Goal: Task Accomplishment & Management: Use online tool/utility

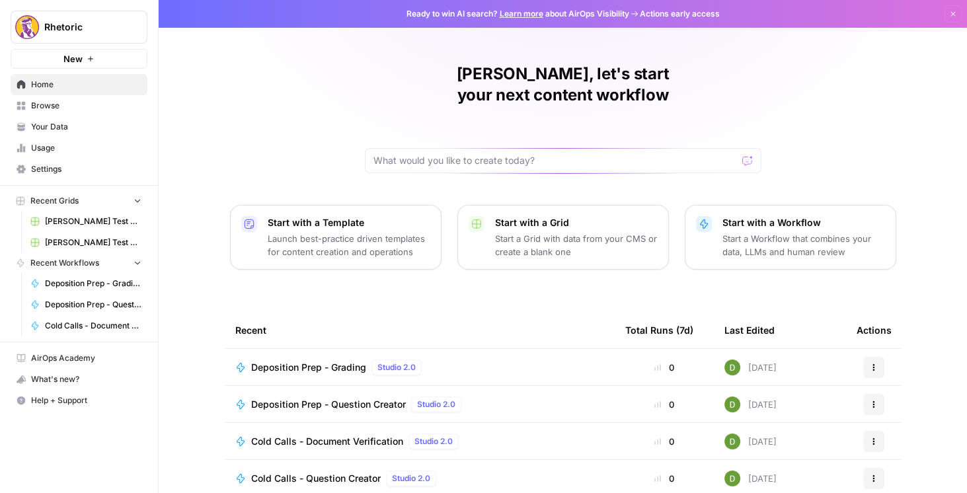
click at [79, 86] on span "Home" at bounding box center [86, 85] width 110 height 12
click at [77, 100] on span "Browse" at bounding box center [86, 106] width 110 height 12
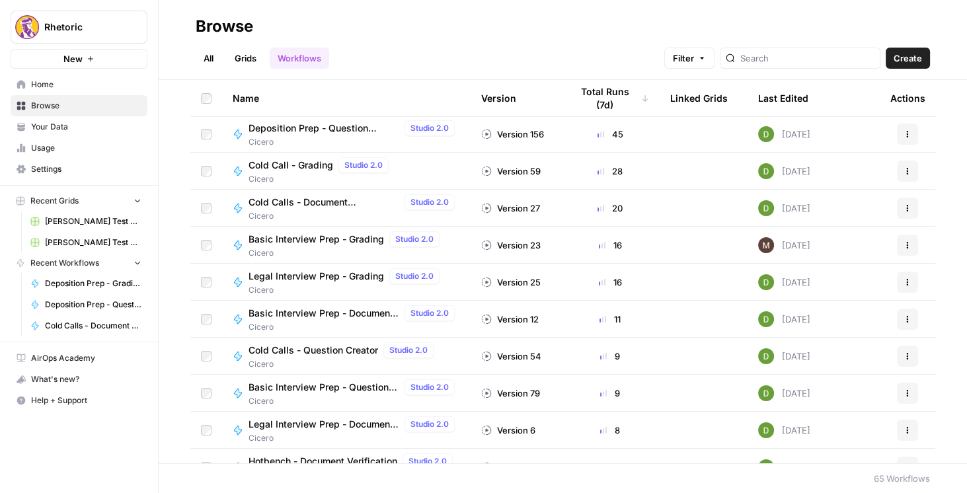
scroll to position [113, 0]
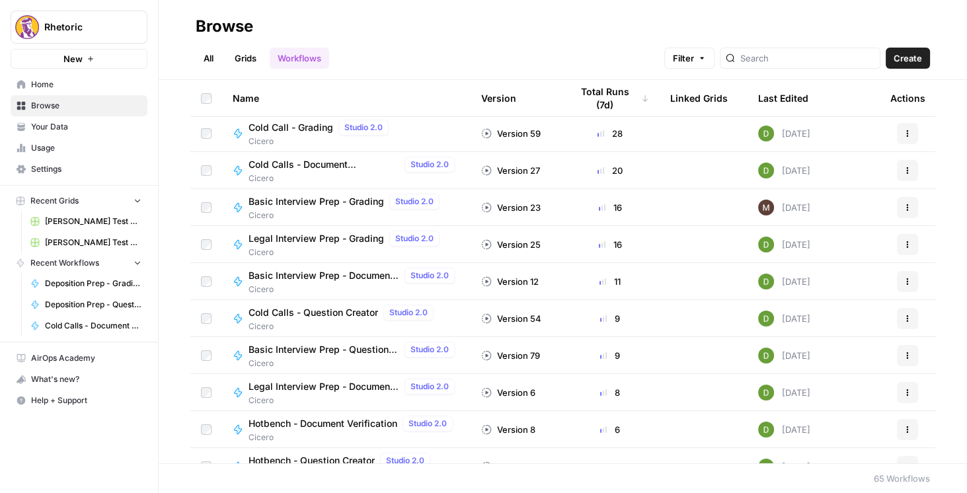
click at [50, 85] on span "Home" at bounding box center [86, 85] width 110 height 12
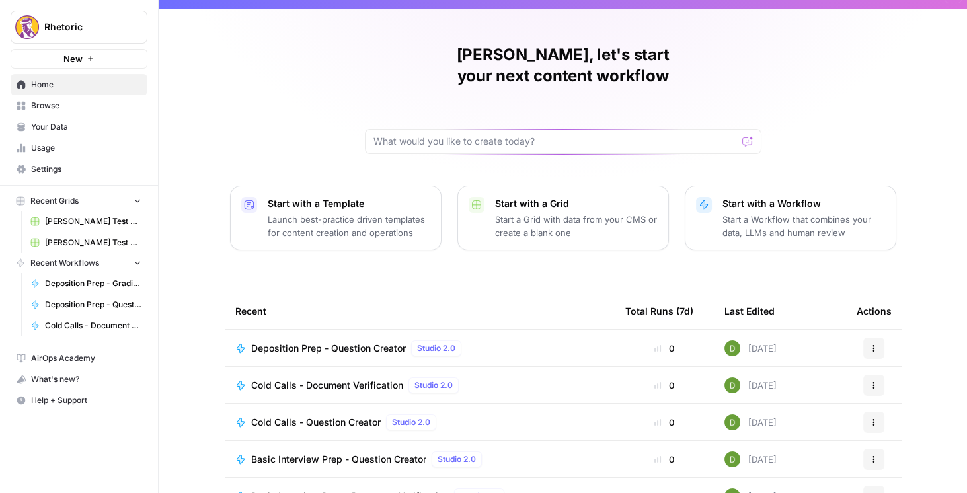
scroll to position [114, 0]
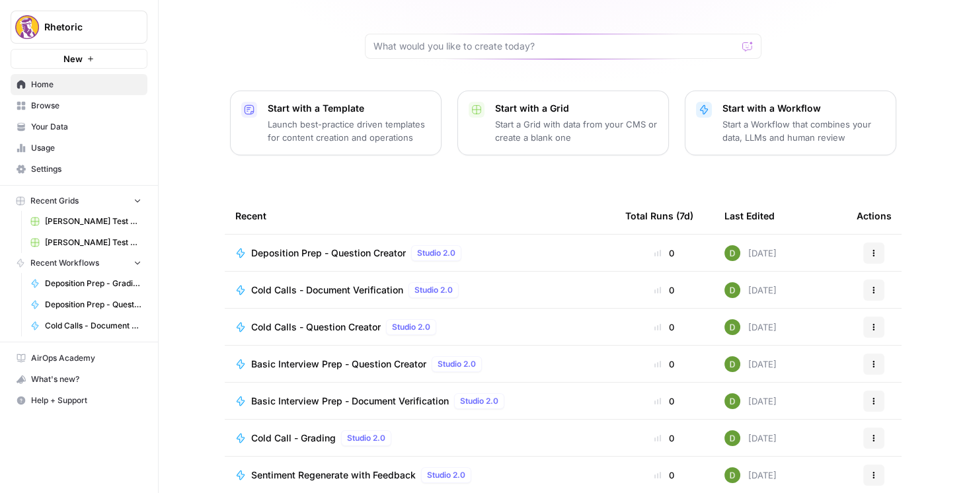
click at [328, 469] on span "Sentiment Regenerate with Feedback" at bounding box center [333, 475] width 165 height 13
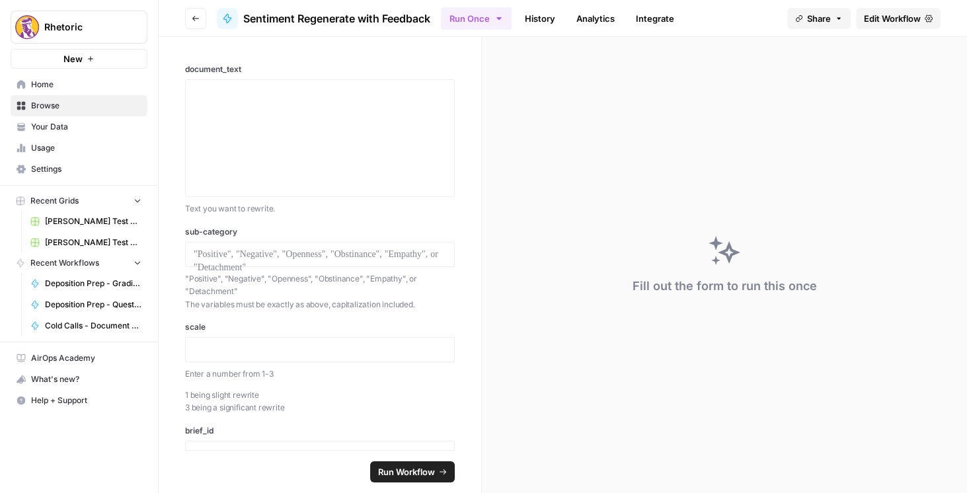
click at [887, 21] on span "Edit Workflow" at bounding box center [892, 18] width 57 height 13
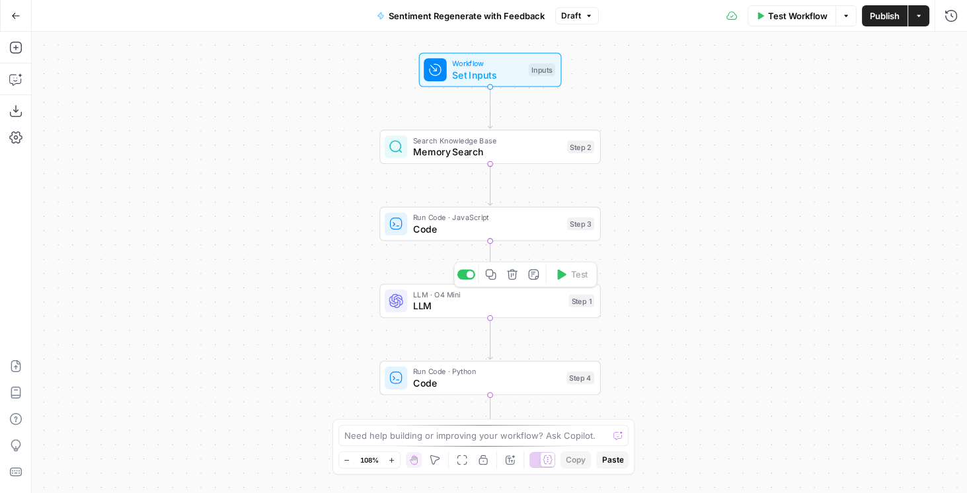
click at [442, 307] on span "LLM" at bounding box center [488, 306] width 150 height 15
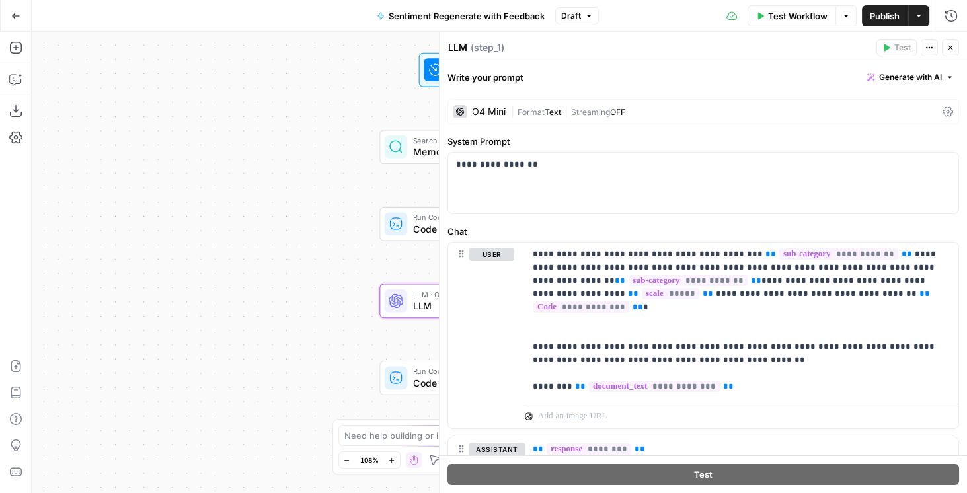
click at [946, 79] on icon "button" at bounding box center [950, 77] width 8 height 8
click at [704, 144] on label "System Prompt" at bounding box center [704, 141] width 512 height 13
click at [943, 114] on icon at bounding box center [948, 111] width 11 height 11
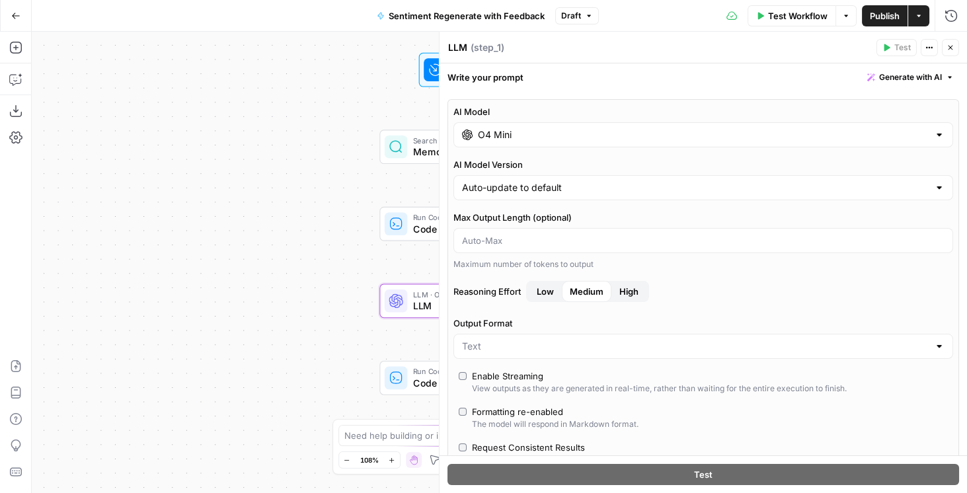
click at [653, 141] on div "O4 Mini" at bounding box center [704, 134] width 500 height 25
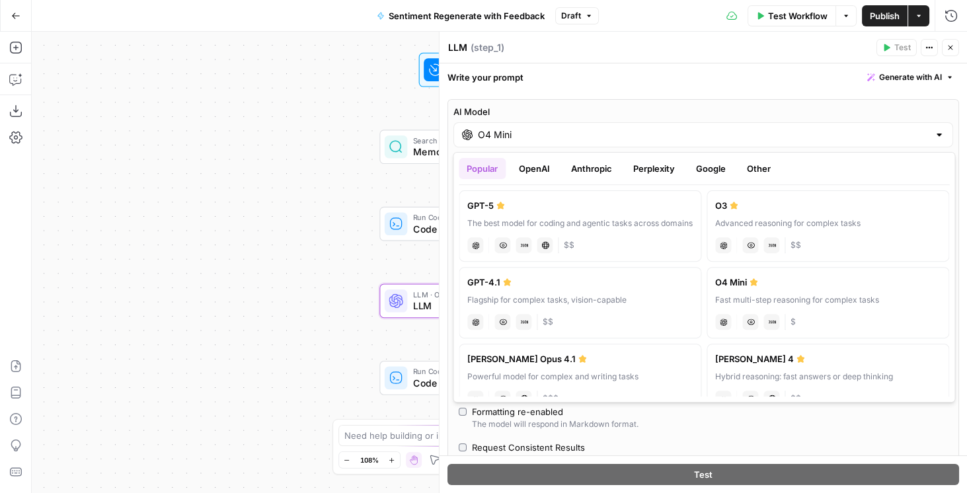
click at [532, 167] on button "OpenAI" at bounding box center [534, 168] width 47 height 21
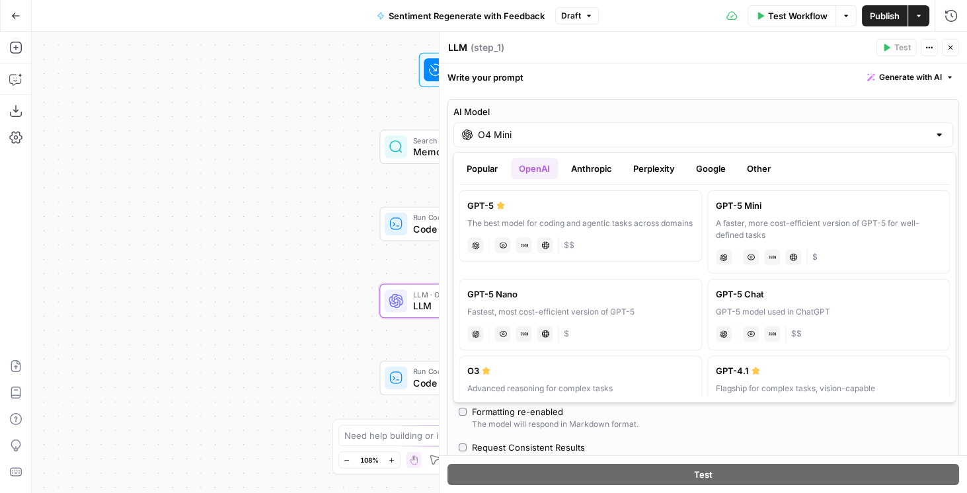
click at [746, 212] on label "GPT-5 Mini A faster, more cost-efficient version of GPT-5 for well-defined task…" at bounding box center [828, 231] width 243 height 83
type input "GPT-5 Mini"
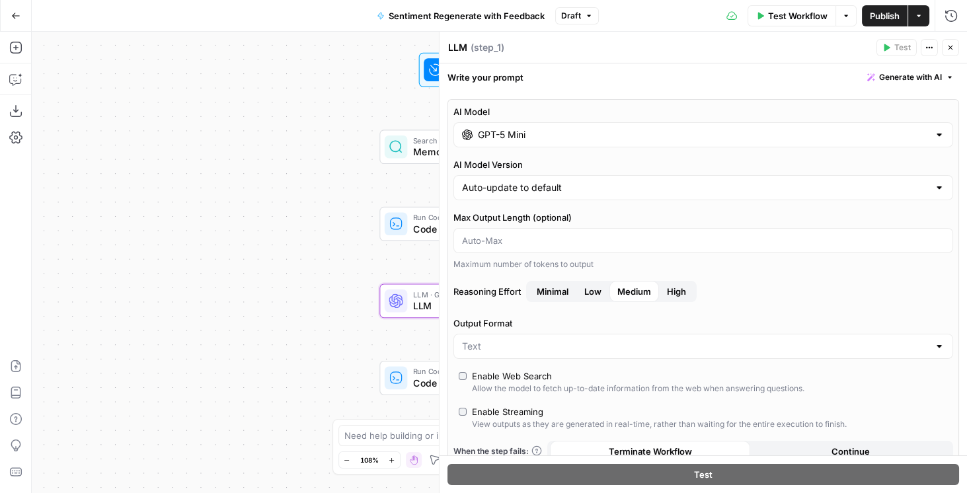
click at [668, 294] on button "High" at bounding box center [676, 291] width 35 height 21
click at [647, 288] on span "Medium" at bounding box center [634, 291] width 34 height 13
click at [953, 49] on icon "button" at bounding box center [951, 48] width 8 height 8
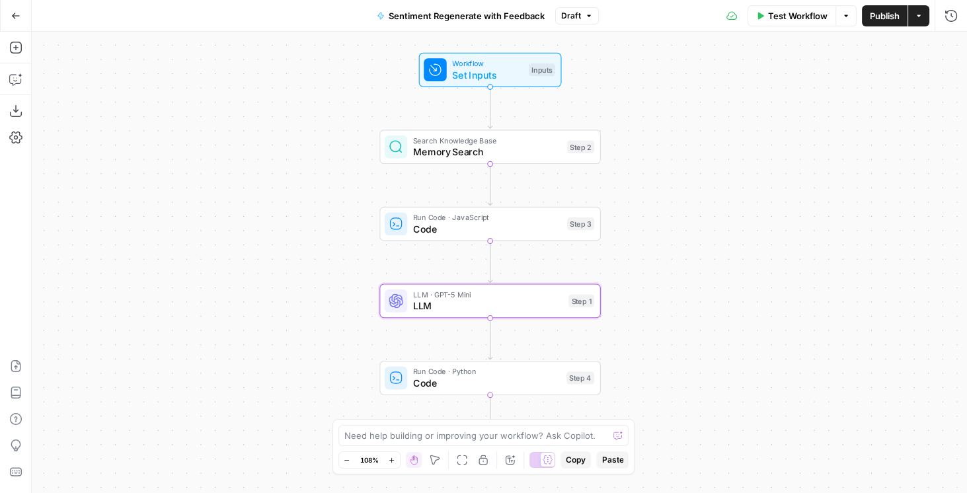
click at [870, 22] on button "Publish" at bounding box center [885, 15] width 46 height 21
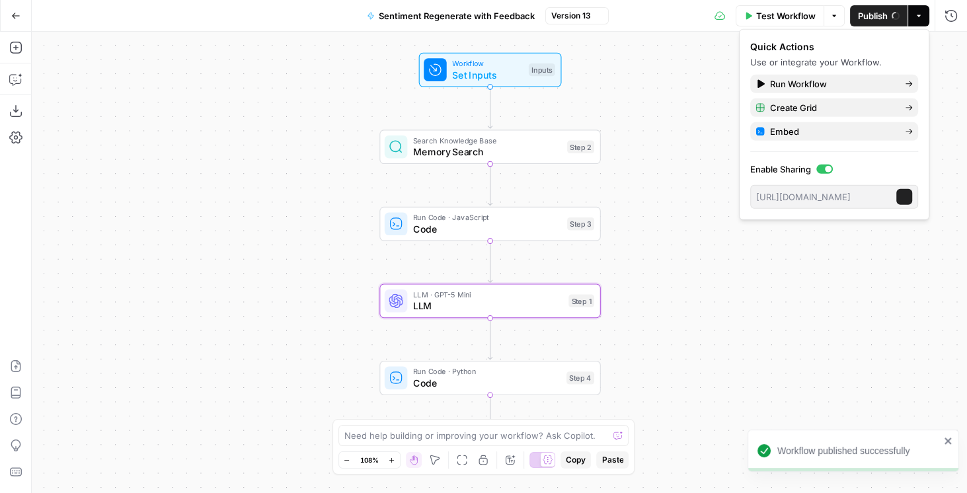
drag, startPoint x: 788, startPoint y: 208, endPoint x: 768, endPoint y: 120, distance: 89.5
click at [768, 120] on div "Quick Actions Use or integrate your Workflow. Run Workflow Create Grid Embed En…" at bounding box center [834, 124] width 190 height 191
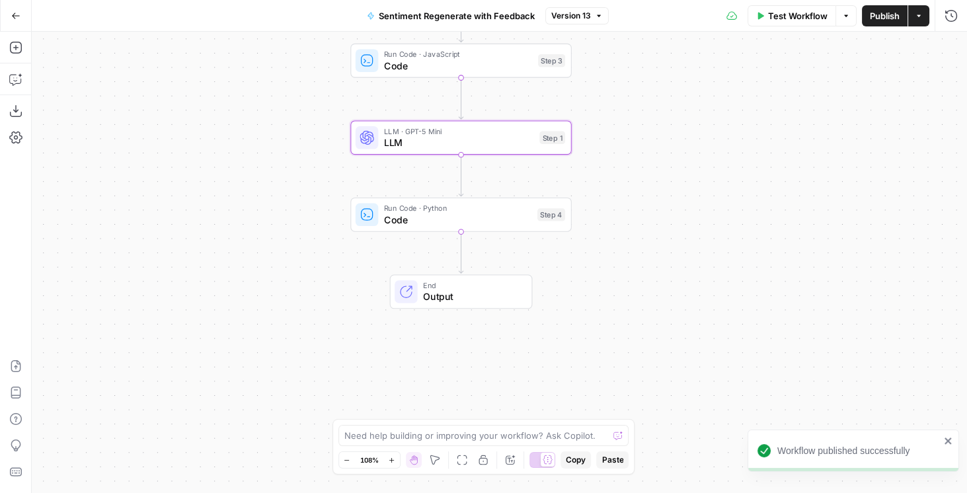
drag, startPoint x: 750, startPoint y: 298, endPoint x: 721, endPoint y: 136, distance: 165.2
click at [721, 136] on div "Workflow Set Inputs Inputs Search Knowledge Base Memory Search Step 2 Run Code …" at bounding box center [499, 262] width 935 height 461
click at [17, 18] on icon "button" at bounding box center [15, 15] width 9 height 9
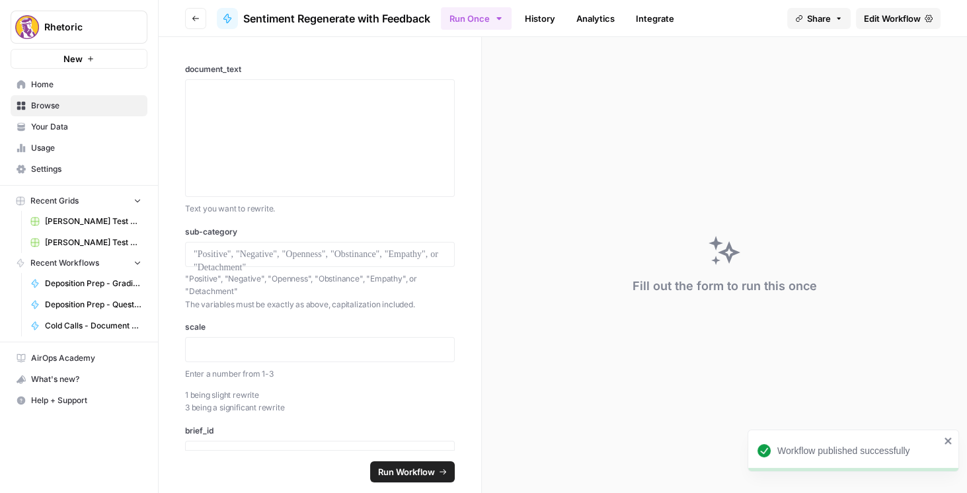
click at [199, 22] on icon "button" at bounding box center [196, 19] width 8 height 8
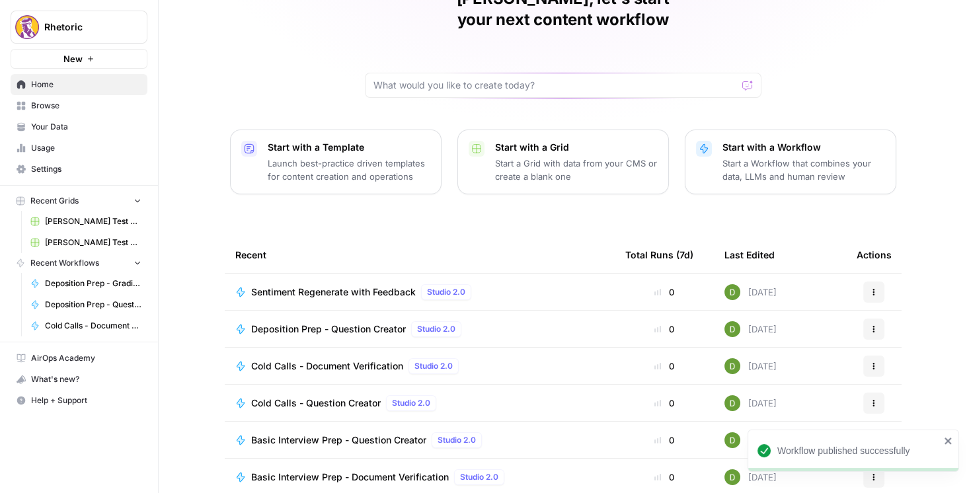
scroll to position [114, 0]
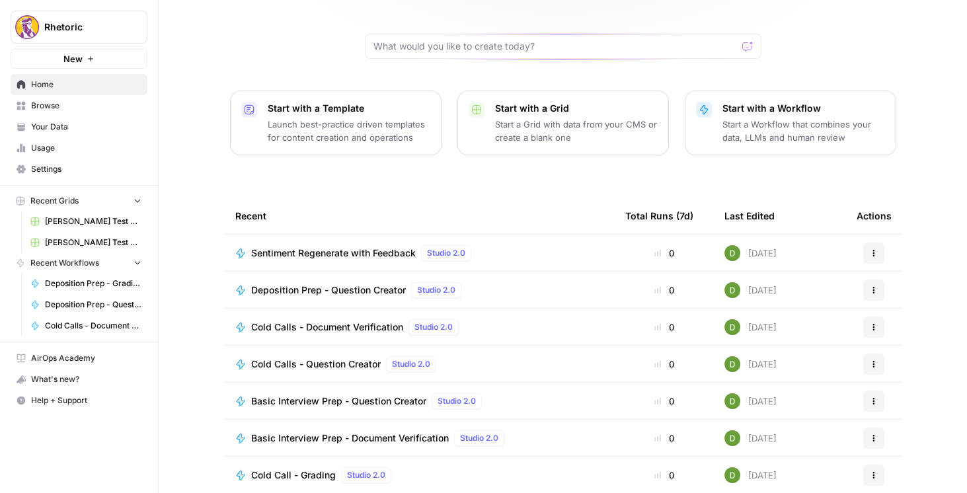
click at [73, 87] on span "Home" at bounding box center [86, 85] width 110 height 12
click at [66, 106] on span "Browse" at bounding box center [86, 106] width 110 height 12
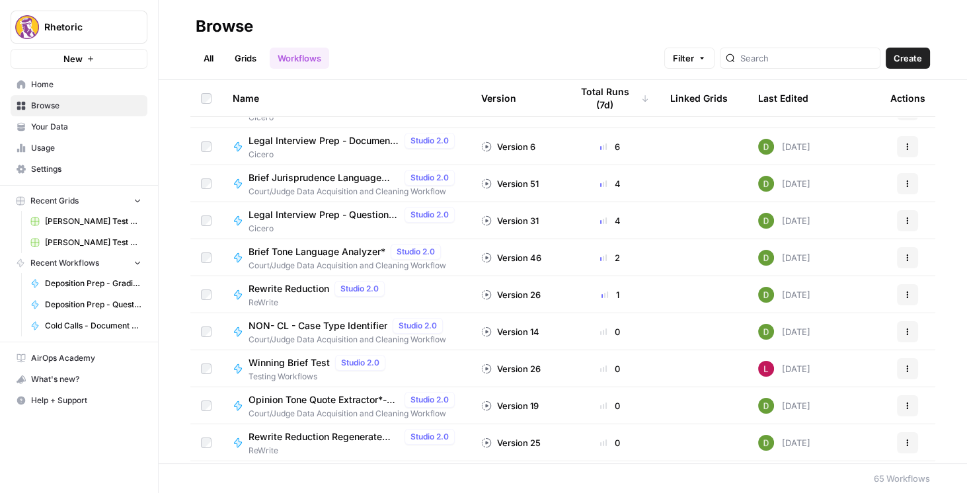
scroll to position [567, 0]
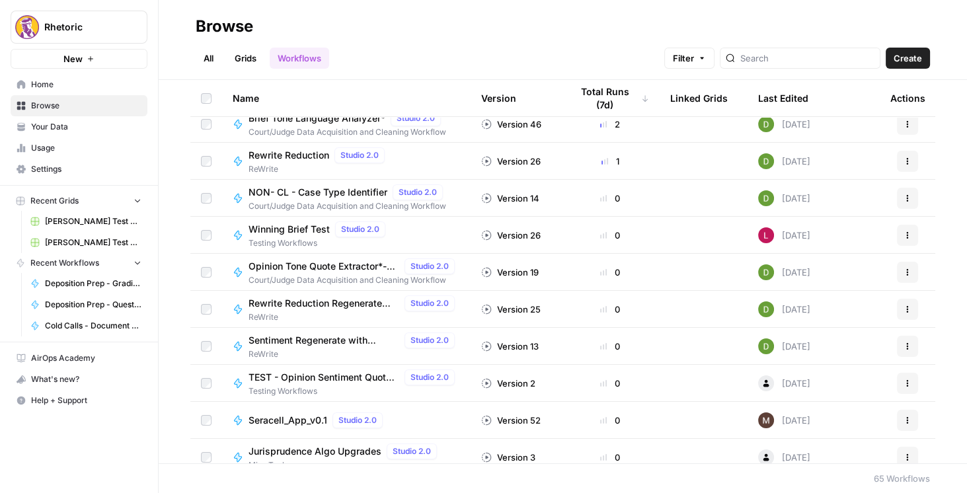
click at [301, 155] on span "Rewrite Reduction" at bounding box center [289, 155] width 81 height 13
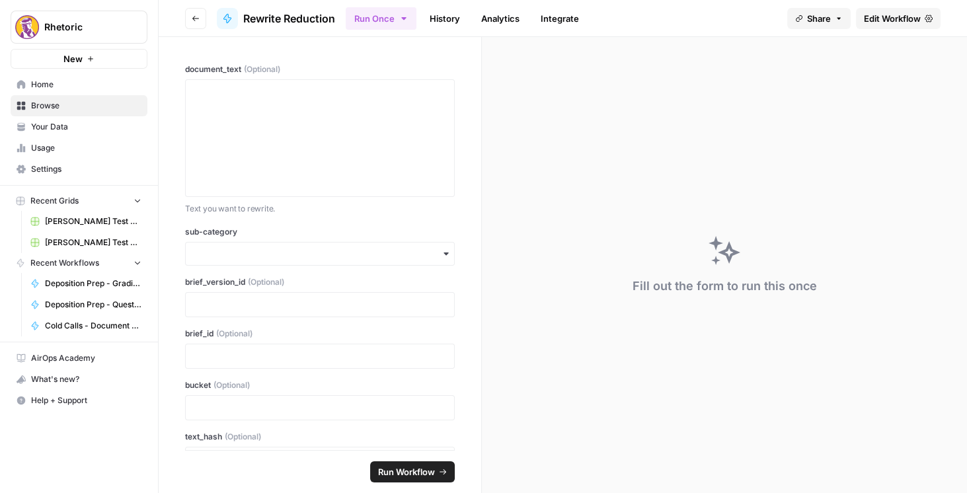
click at [903, 21] on span "Edit Workflow" at bounding box center [892, 18] width 57 height 13
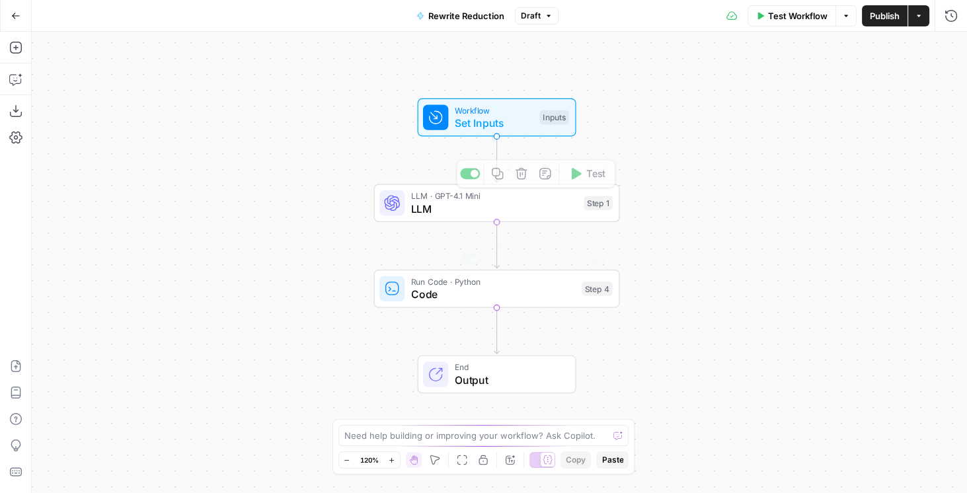
drag, startPoint x: 751, startPoint y: 356, endPoint x: 740, endPoint y: 296, distance: 61.1
click at [740, 296] on div "Workflow Set Inputs Inputs LLM · GPT-4.1 Mini LLM Step 1 Copy step Delete step …" at bounding box center [499, 262] width 935 height 461
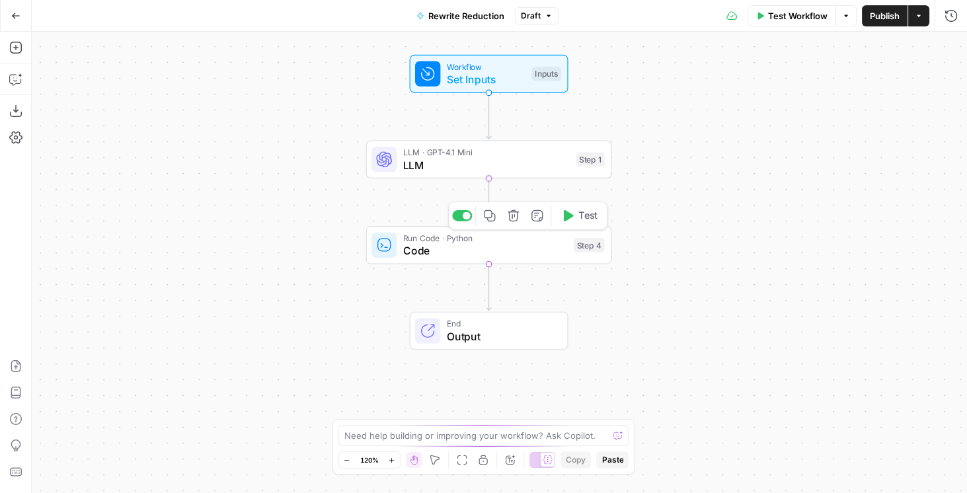
click at [475, 159] on span "LLM" at bounding box center [486, 165] width 167 height 16
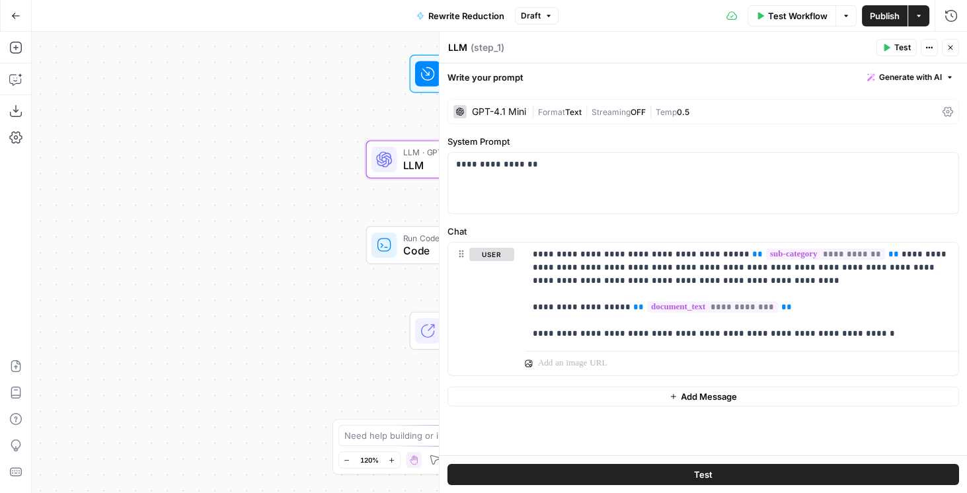
click at [947, 111] on icon at bounding box center [948, 112] width 11 height 10
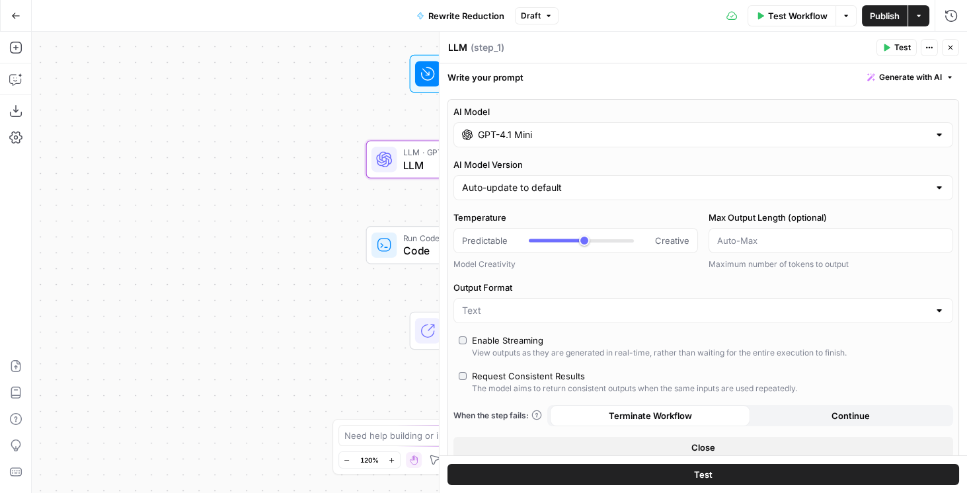
type input "***"
click at [576, 134] on input "GPT-4.1 Mini" at bounding box center [703, 134] width 451 height 13
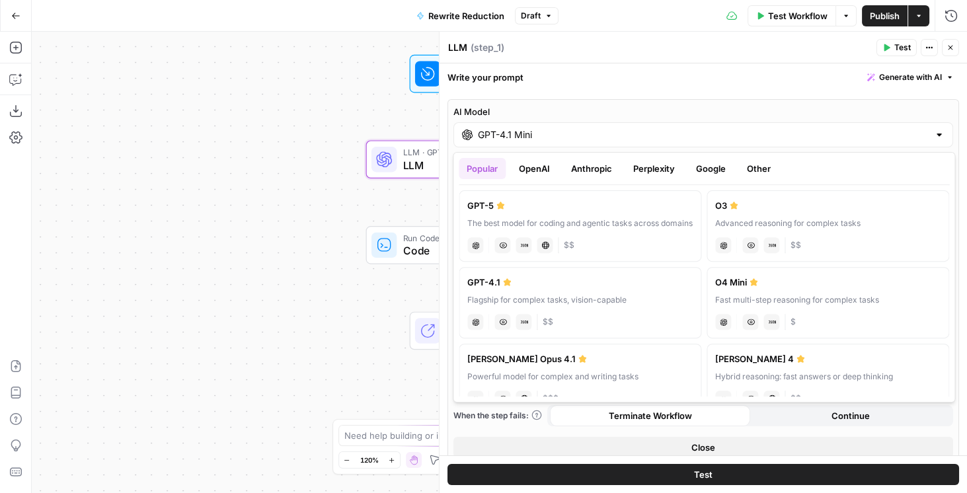
drag, startPoint x: 527, startPoint y: 171, endPoint x: 615, endPoint y: 197, distance: 92.3
click at [527, 172] on button "OpenAI" at bounding box center [534, 168] width 47 height 21
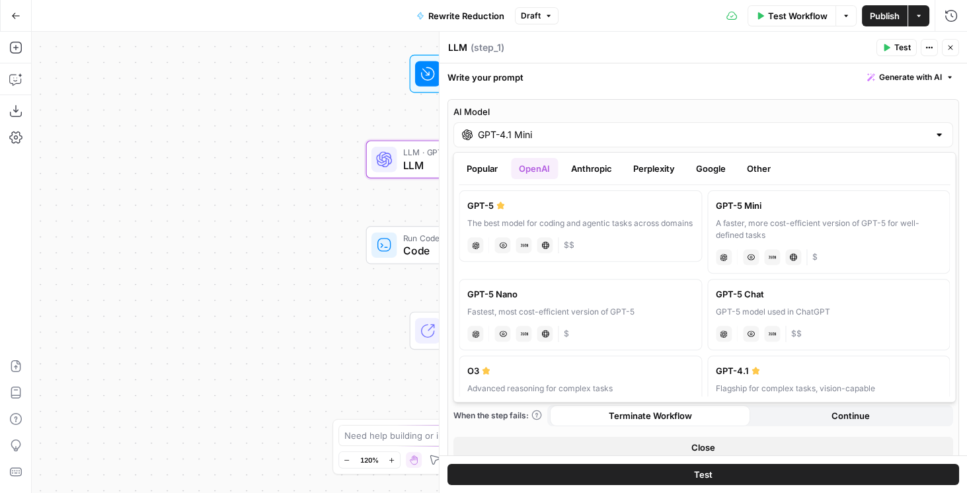
click at [760, 214] on label "GPT-5 Mini A faster, more cost-efficient version of GPT-5 for well-defined task…" at bounding box center [828, 231] width 243 height 83
type input "GPT-5 Mini"
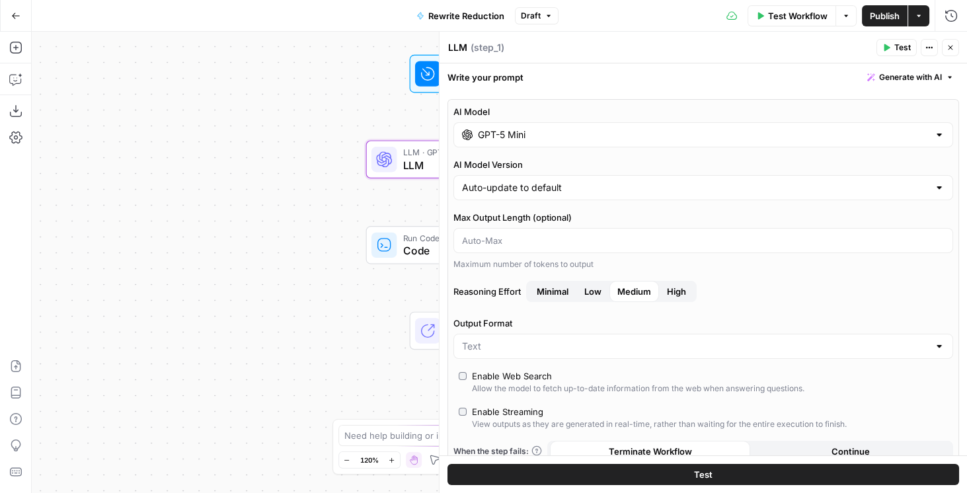
click at [905, 5] on button "Publish" at bounding box center [885, 15] width 46 height 21
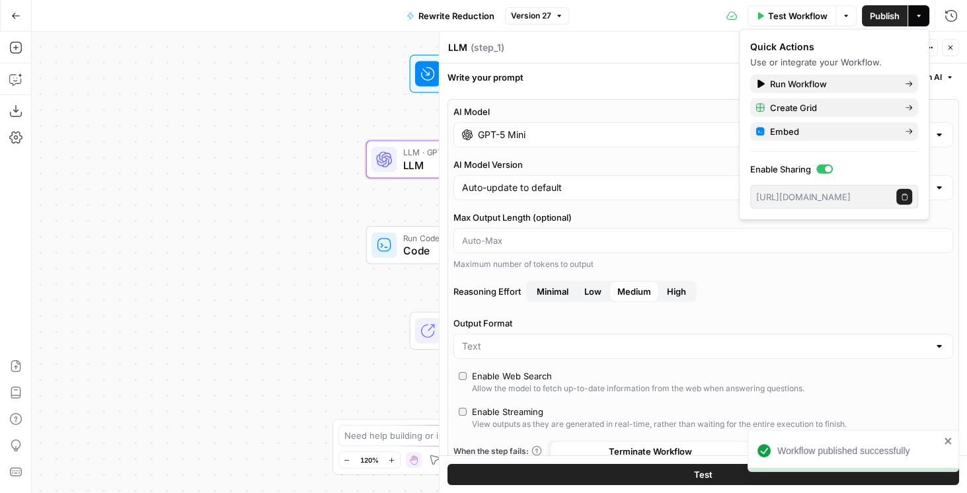
click at [952, 47] on icon "button" at bounding box center [951, 48] width 8 height 8
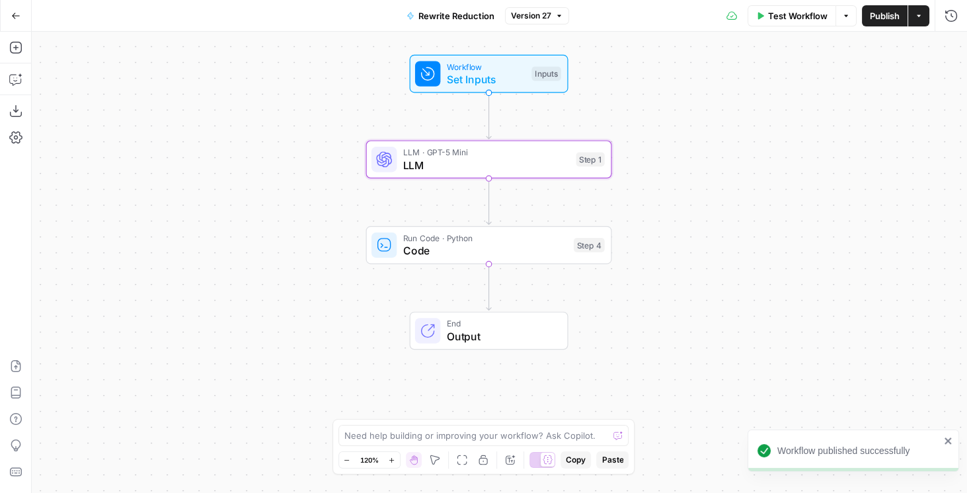
click at [10, 14] on button "Go Back" at bounding box center [16, 16] width 24 height 24
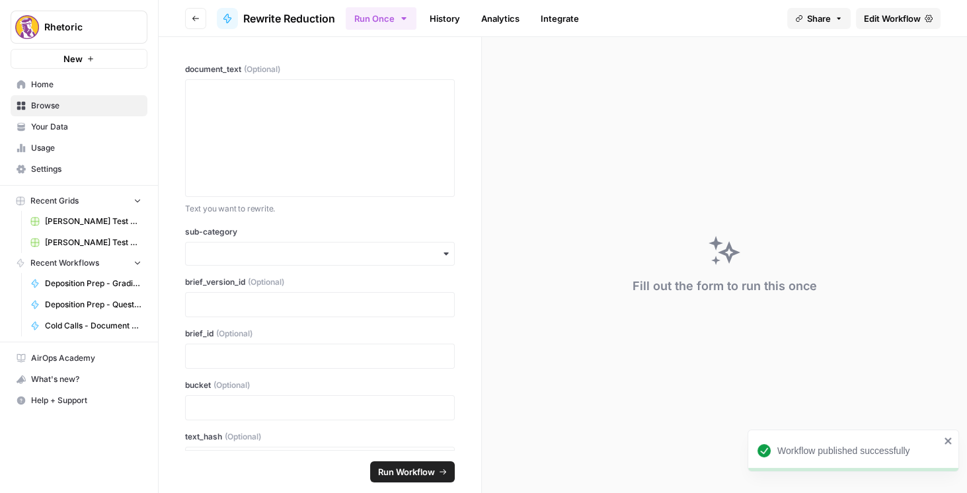
click at [196, 23] on button "Go back" at bounding box center [195, 18] width 21 height 21
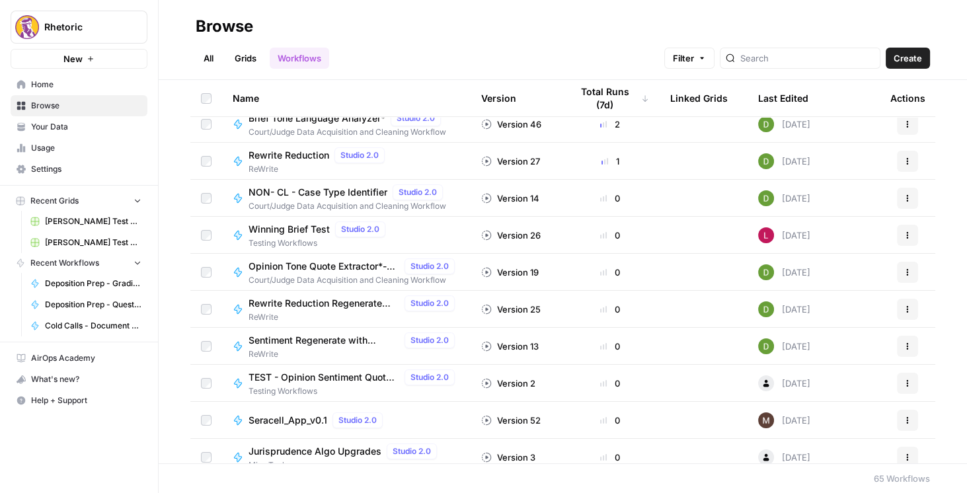
scroll to position [567, 0]
click at [341, 308] on span "Rewrite Reduction Regenerate with Feedback" at bounding box center [324, 303] width 151 height 13
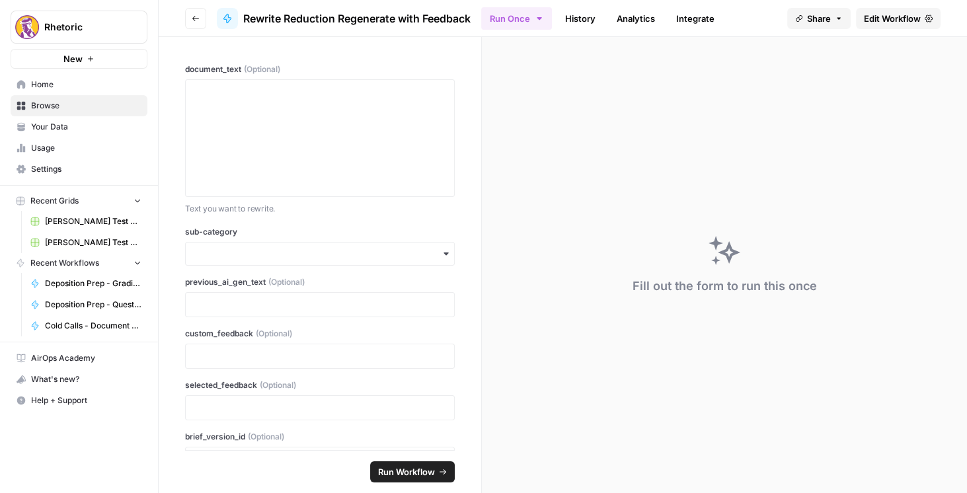
click at [885, 18] on span "Edit Workflow" at bounding box center [892, 18] width 57 height 13
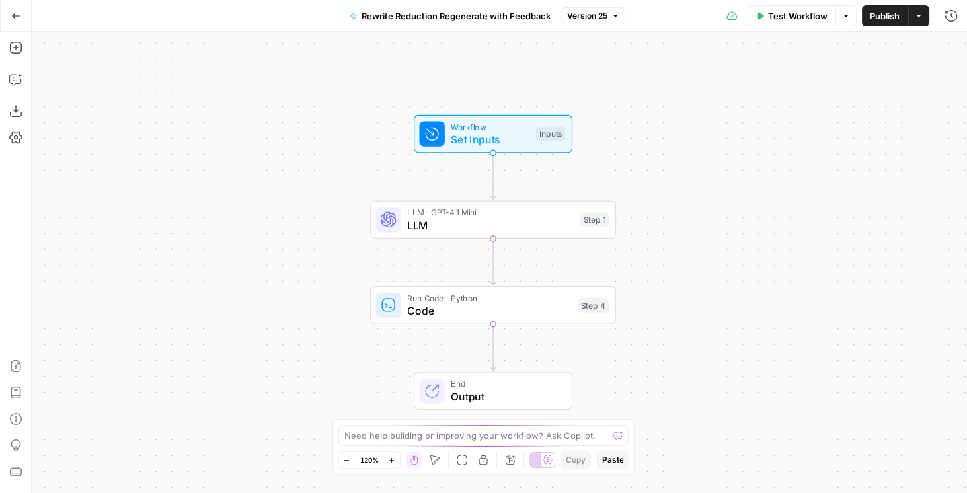
click at [483, 226] on span "LLM" at bounding box center [490, 226] width 167 height 16
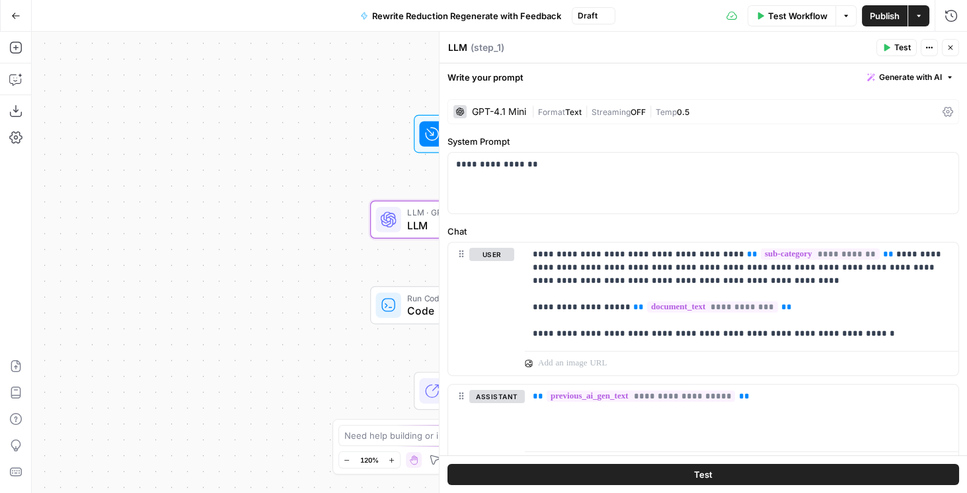
click at [943, 107] on icon at bounding box center [948, 111] width 11 height 11
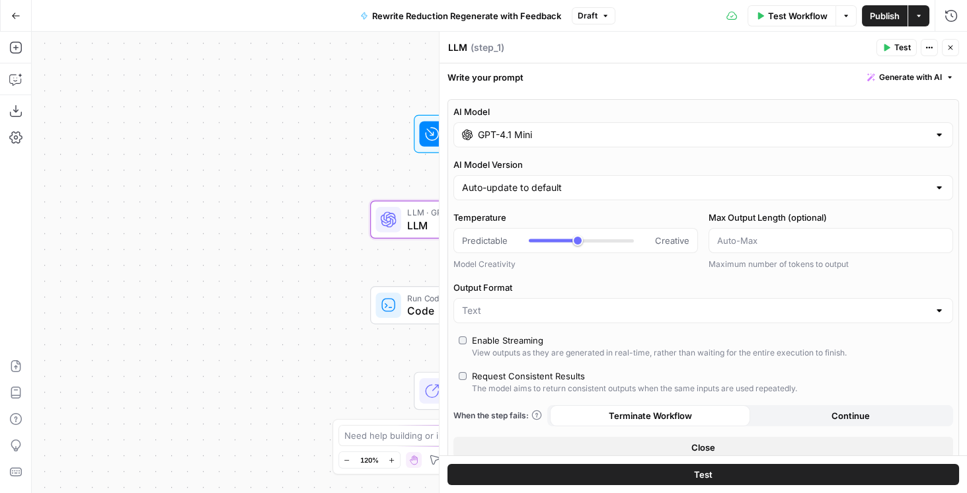
click at [547, 139] on input "GPT-4.1 Mini" at bounding box center [703, 134] width 451 height 13
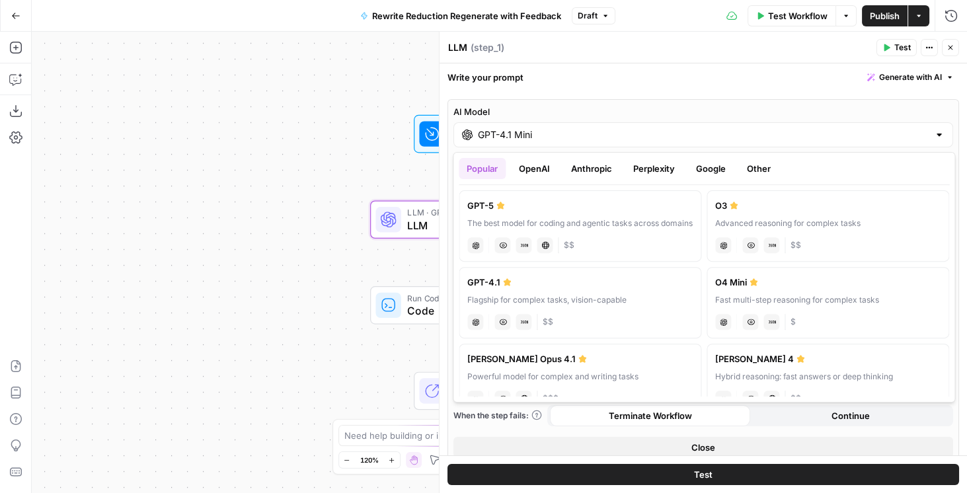
click at [541, 166] on button "OpenAI" at bounding box center [534, 168] width 47 height 21
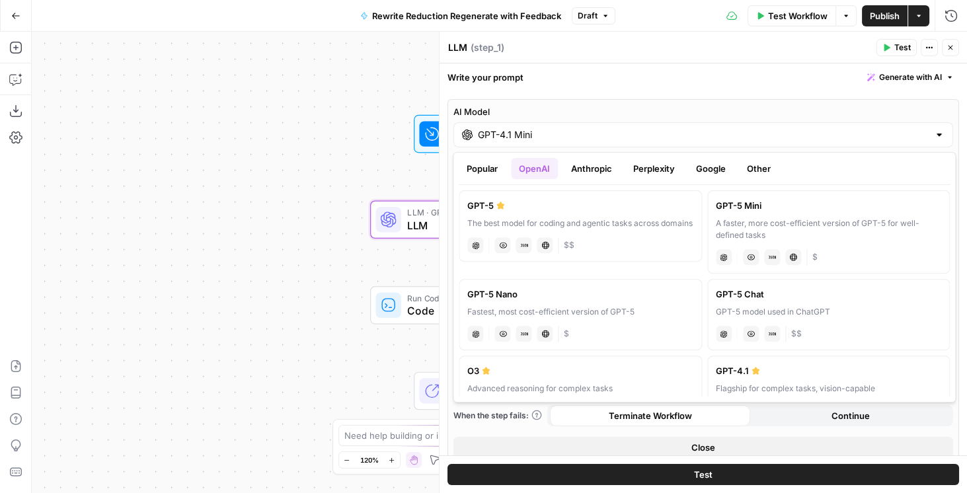
click at [733, 214] on label "GPT-5 Mini A faster, more cost-efficient version of GPT-5 for well-defined task…" at bounding box center [828, 231] width 243 height 83
type input "GPT-5 Mini"
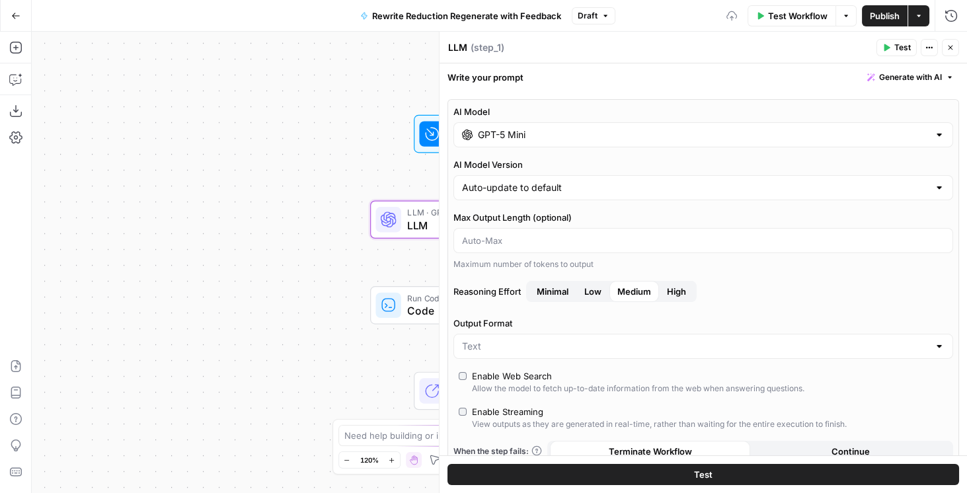
click at [890, 13] on span "Publish" at bounding box center [885, 15] width 30 height 13
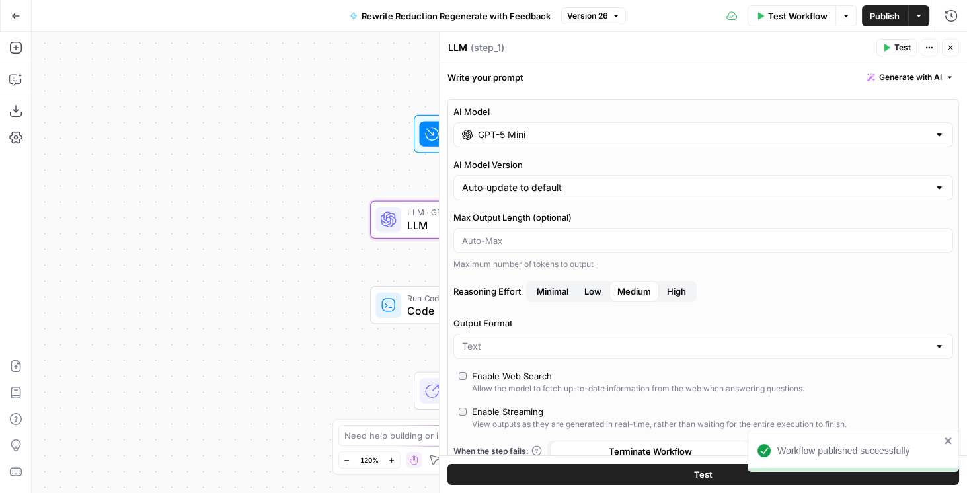
click at [18, 15] on icon "button" at bounding box center [15, 15] width 9 height 9
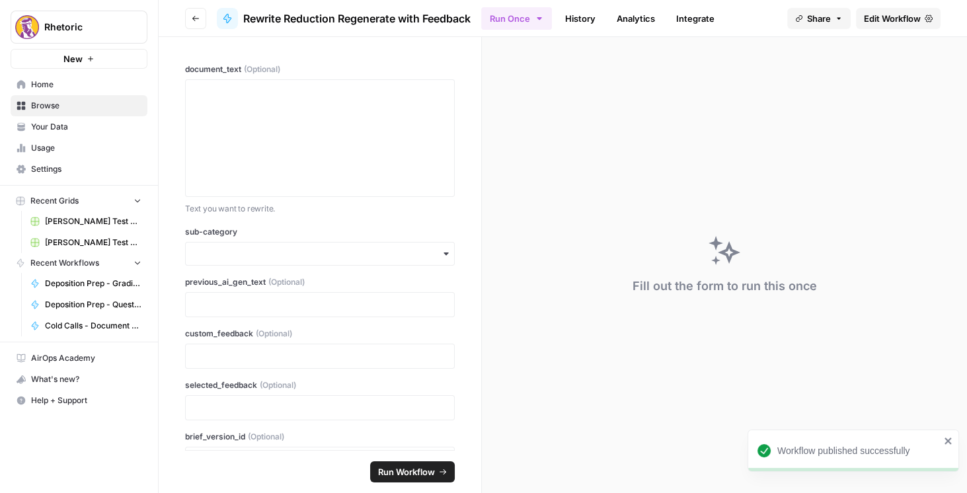
click at [194, 17] on icon "button" at bounding box center [196, 19] width 8 height 8
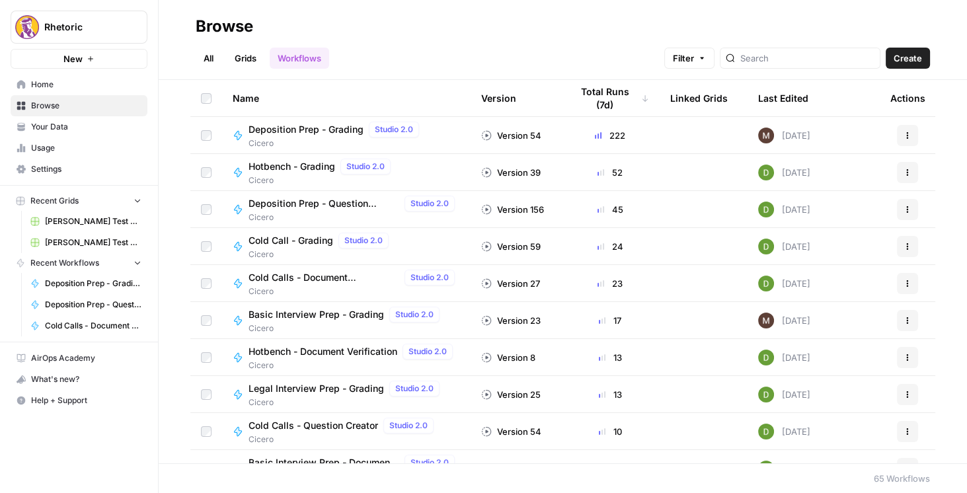
click at [260, 96] on div "Name" at bounding box center [346, 98] width 227 height 36
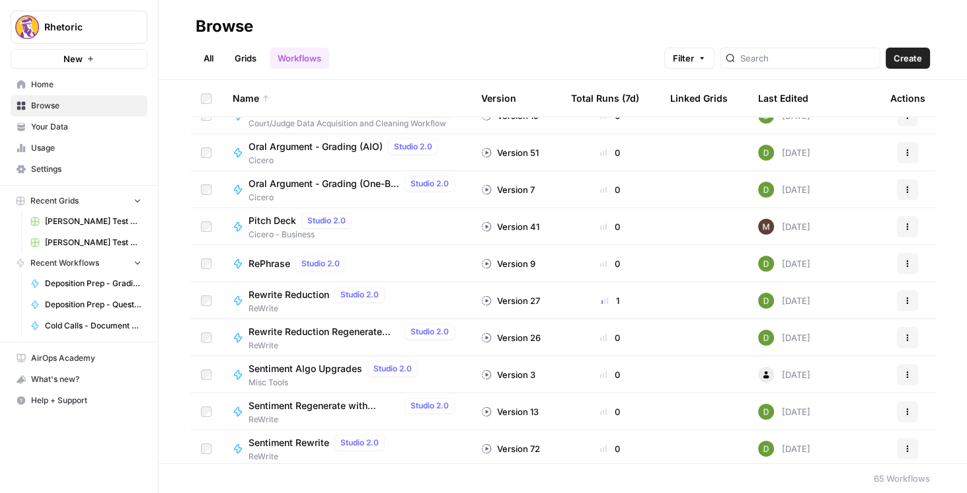
scroll to position [1813, 0]
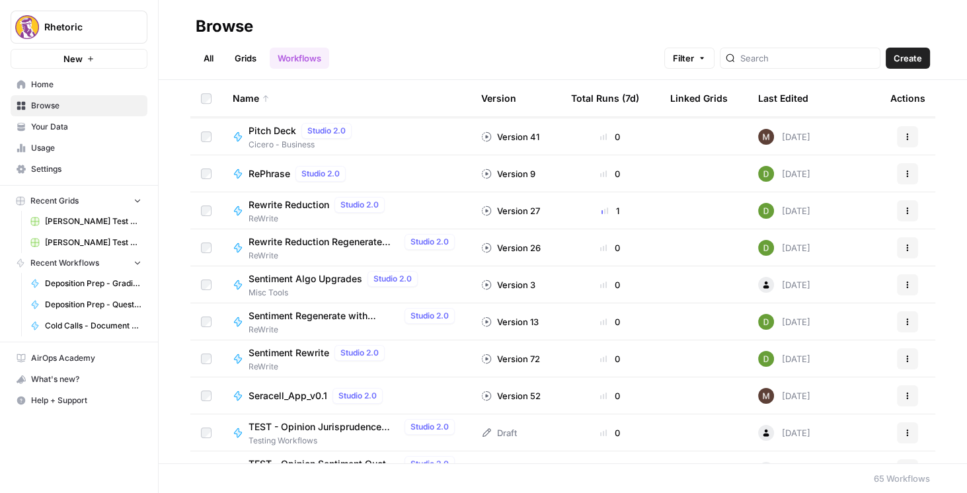
click at [266, 354] on span "Sentiment Rewrite" at bounding box center [289, 352] width 81 height 13
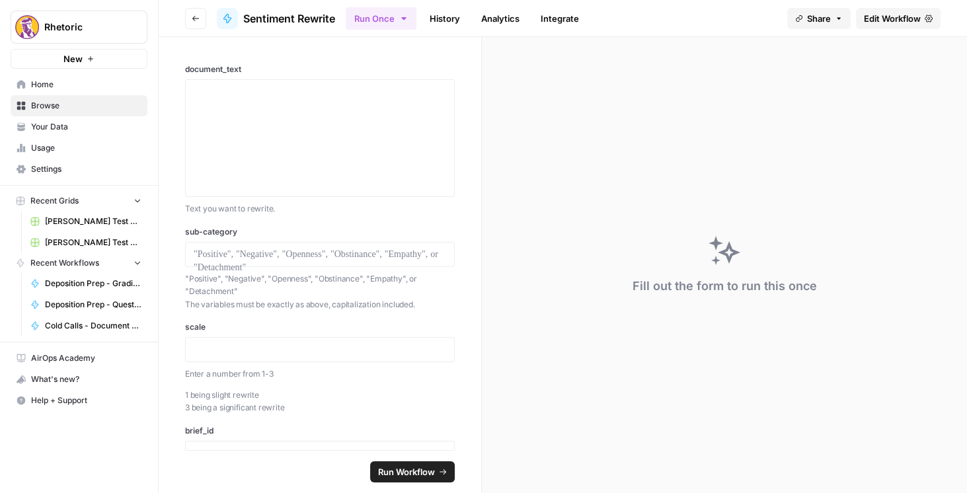
click at [900, 18] on span "Edit Workflow" at bounding box center [892, 18] width 57 height 13
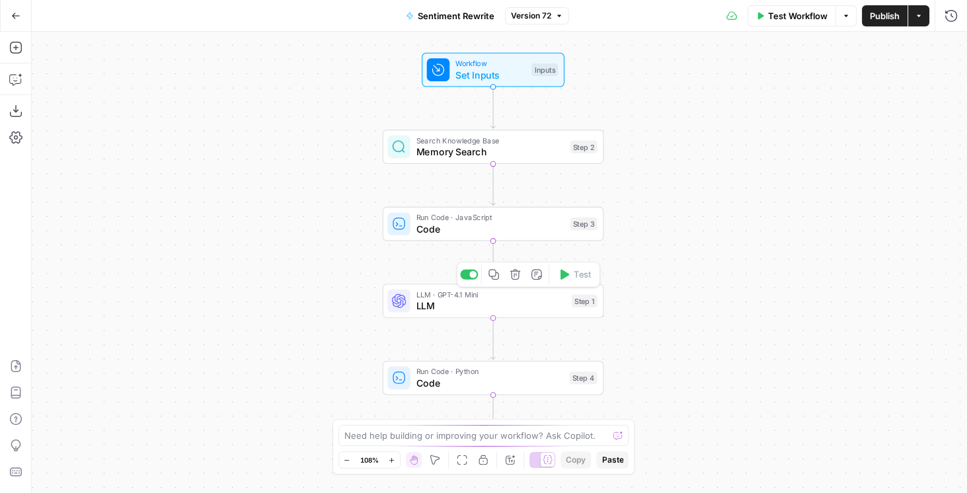
click at [452, 299] on span "LLM" at bounding box center [491, 306] width 150 height 15
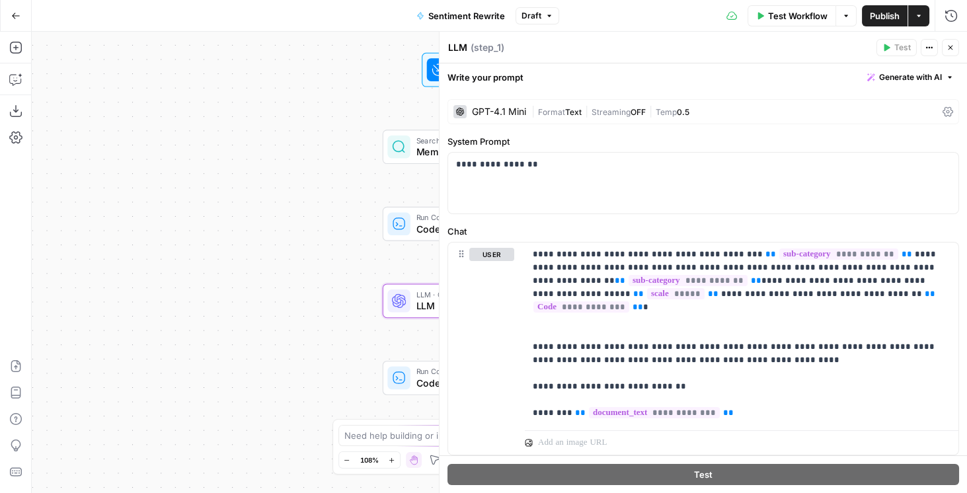
click at [943, 110] on icon at bounding box center [948, 112] width 11 height 10
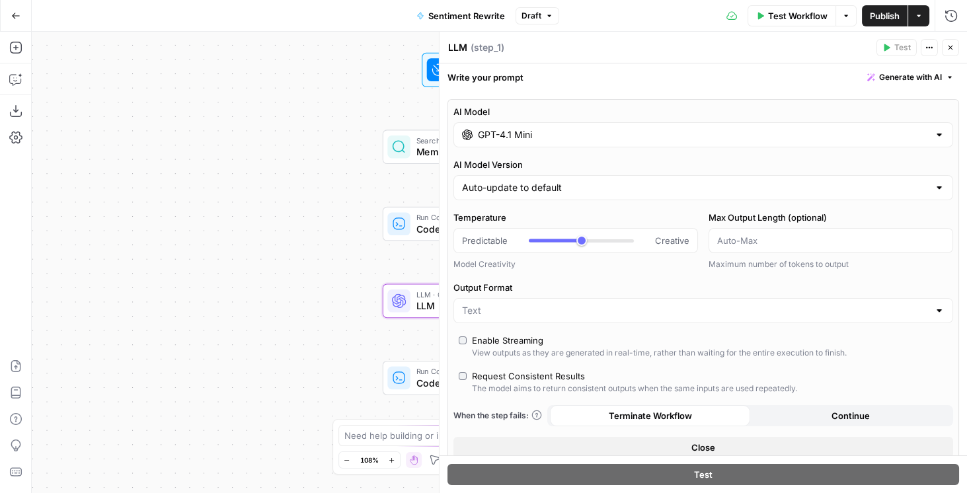
click at [604, 128] on input "GPT-4.1 Mini" at bounding box center [703, 134] width 451 height 13
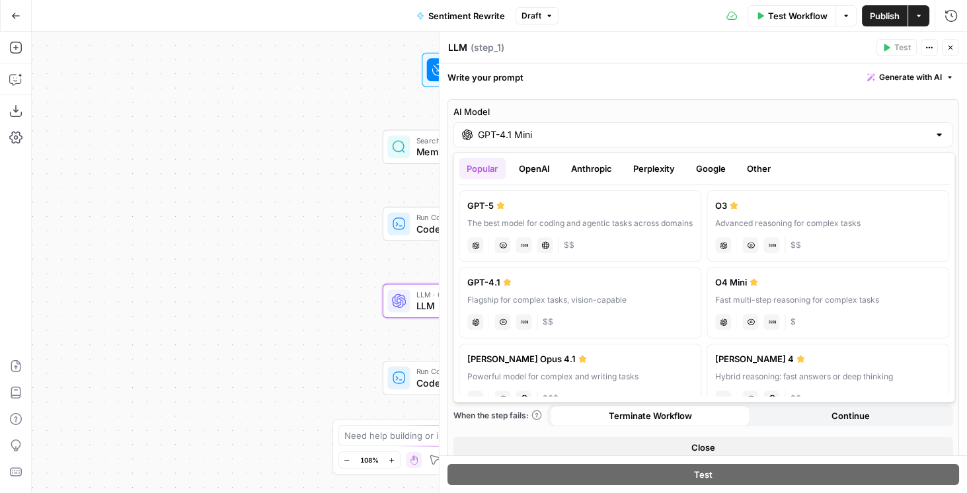
click at [549, 171] on button "OpenAI" at bounding box center [534, 168] width 47 height 21
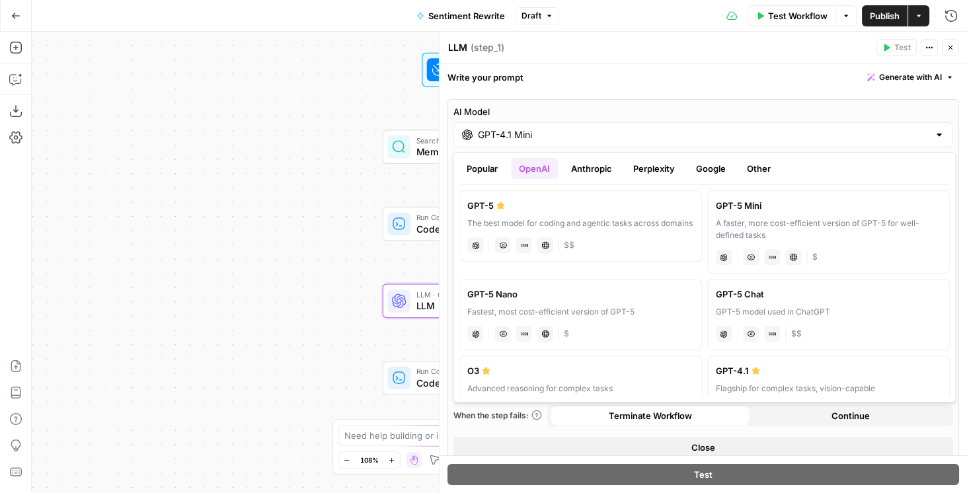
click at [751, 225] on div "A faster, more cost-efficient version of GPT-5 for well-defined tasks" at bounding box center [829, 230] width 226 height 24
type input "GPT-5 Mini"
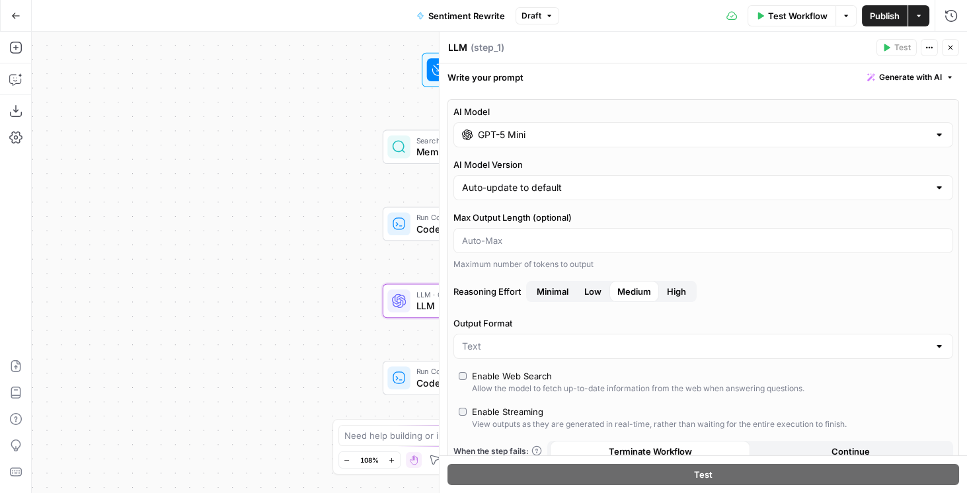
click at [891, 15] on span "Publish" at bounding box center [885, 15] width 30 height 13
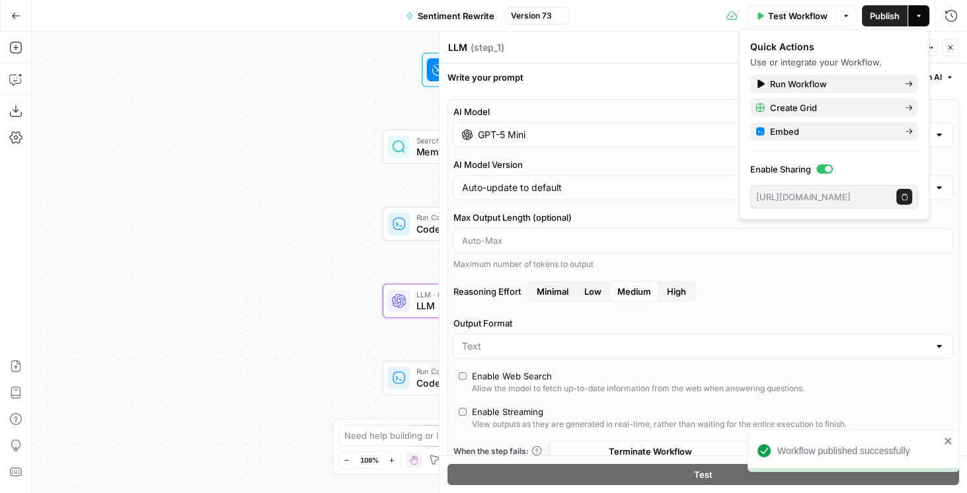
click at [953, 50] on icon "button" at bounding box center [951, 48] width 8 height 8
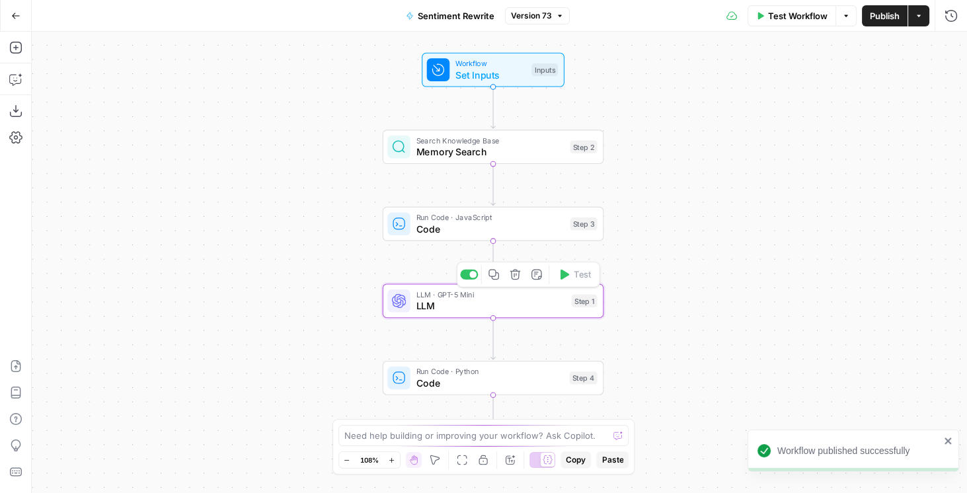
click at [462, 299] on div "LLM · GPT-5 Mini LLM" at bounding box center [491, 301] width 150 height 24
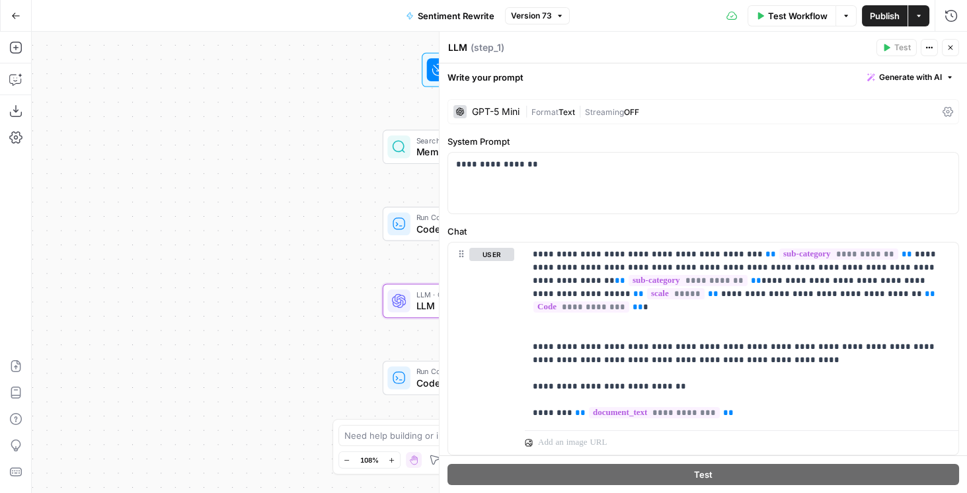
click at [882, 22] on button "Publish" at bounding box center [885, 15] width 46 height 21
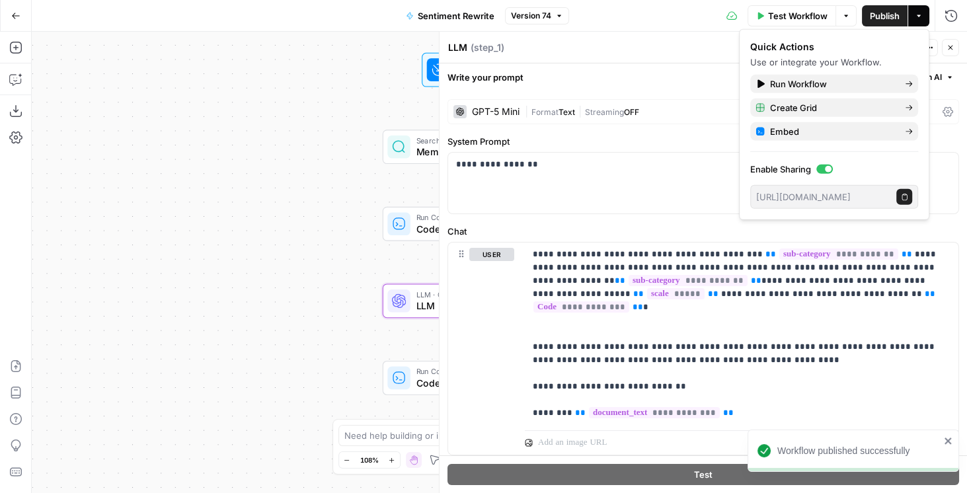
click at [21, 15] on button "Go Back" at bounding box center [16, 16] width 24 height 24
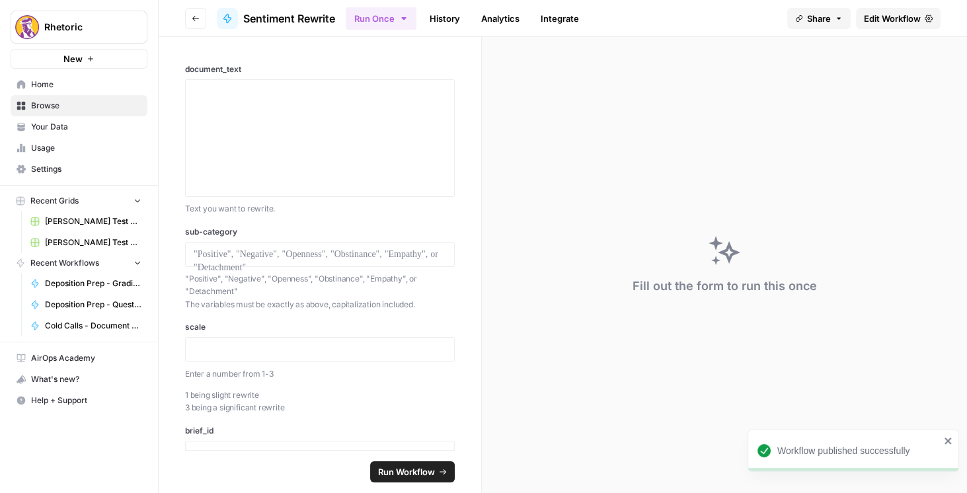
click at [196, 17] on icon "button" at bounding box center [196, 19] width 8 height 8
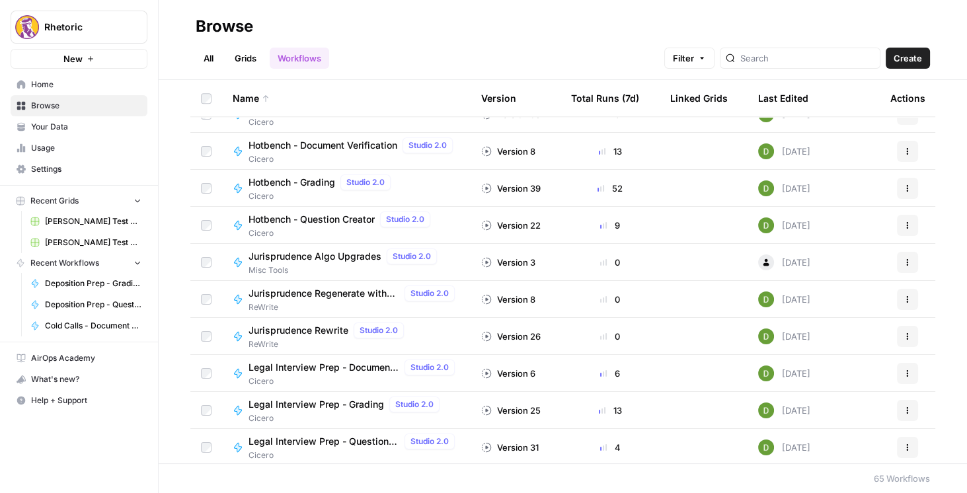
scroll to position [1095, 0]
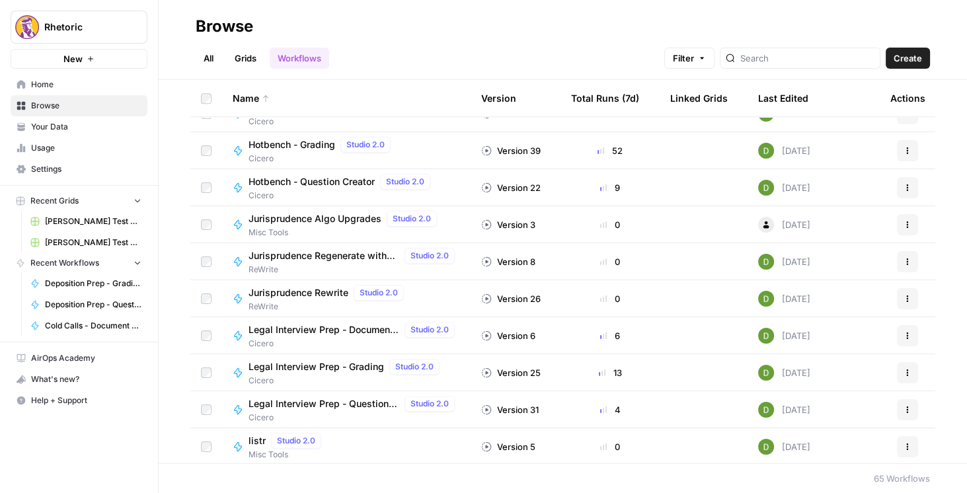
click at [321, 294] on span "Jurisprudence Rewrite" at bounding box center [299, 292] width 100 height 13
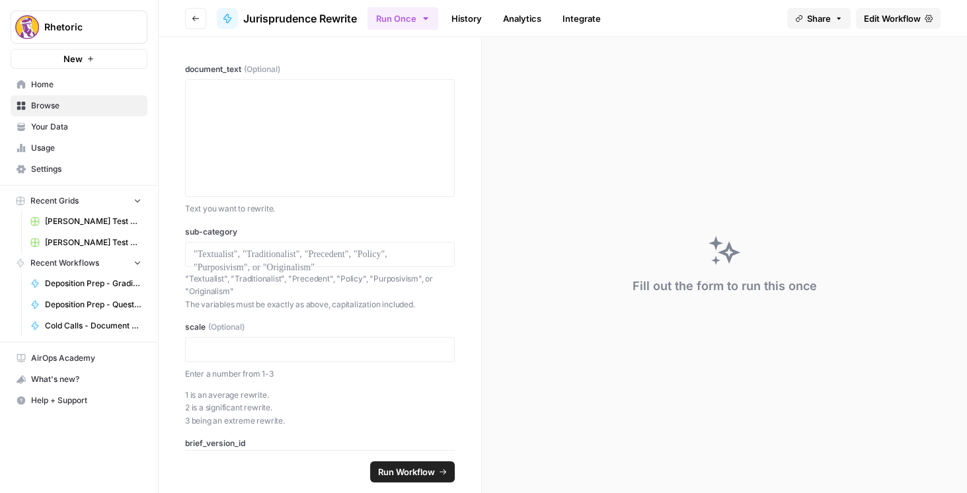
click at [896, 19] on span "Edit Workflow" at bounding box center [892, 18] width 57 height 13
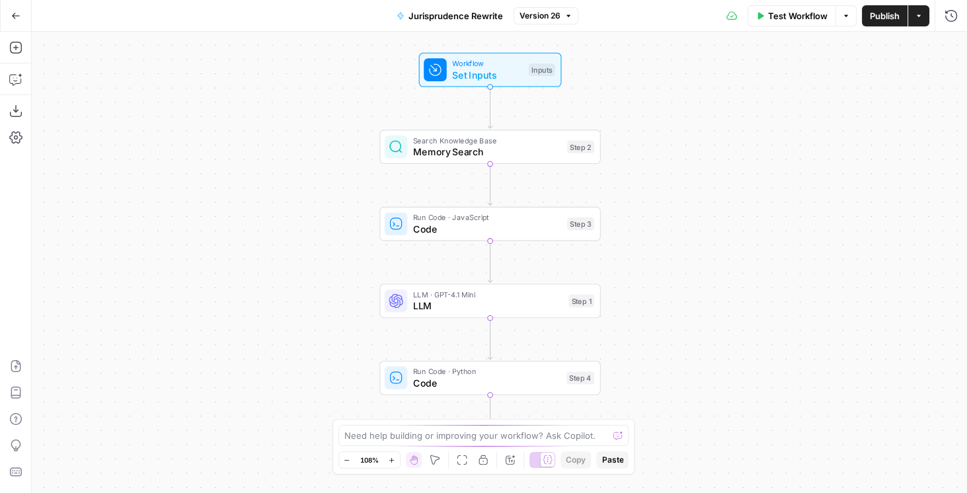
click at [457, 308] on span "LLM" at bounding box center [488, 306] width 150 height 15
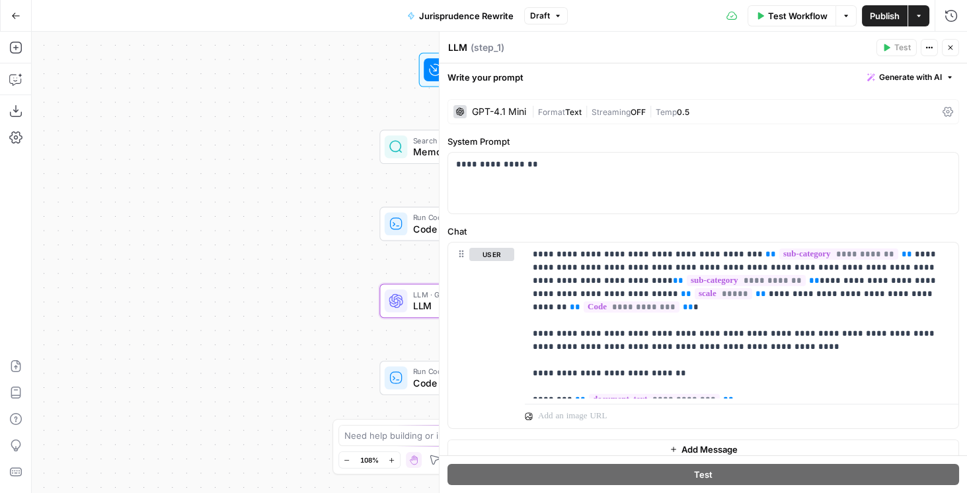
click at [936, 107] on div "GPT-4.1 Mini | Format Text | Streaming OFF | Temp 0.5" at bounding box center [704, 111] width 512 height 25
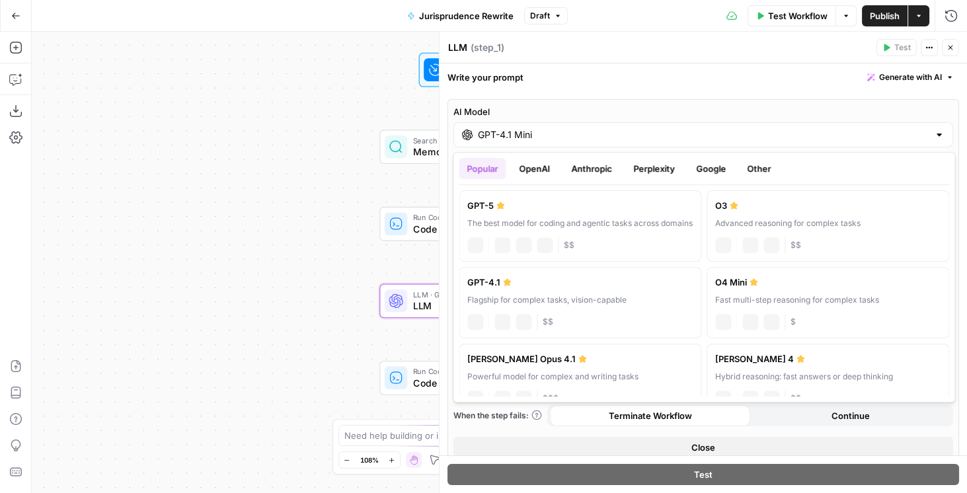
click at [563, 138] on input "GPT-4.1 Mini" at bounding box center [703, 134] width 451 height 13
click at [541, 177] on button "OpenAI" at bounding box center [534, 168] width 47 height 21
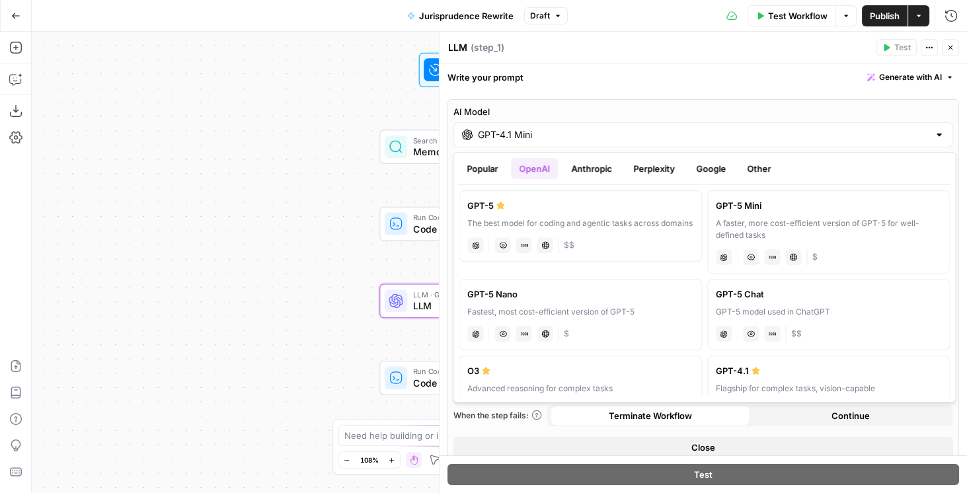
click at [731, 225] on div "A faster, more cost-efficient version of GPT-5 for well-defined tasks" at bounding box center [829, 230] width 226 height 24
type input "GPT-5 Mini"
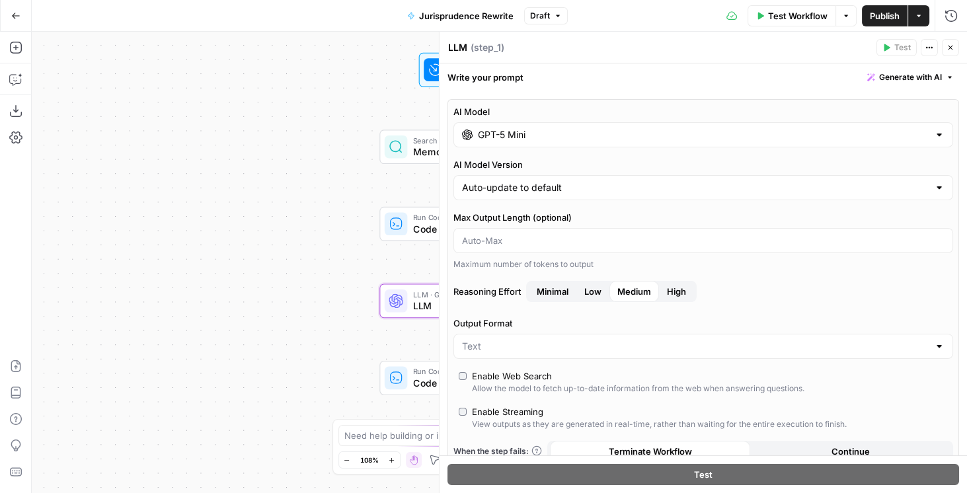
click at [896, 17] on span "Publish" at bounding box center [885, 15] width 30 height 13
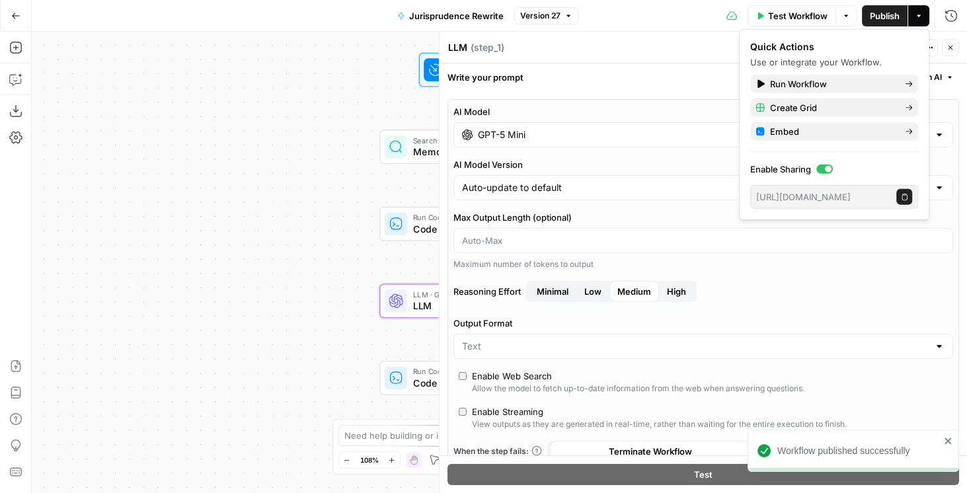
click at [11, 10] on button "Go Back" at bounding box center [16, 16] width 24 height 24
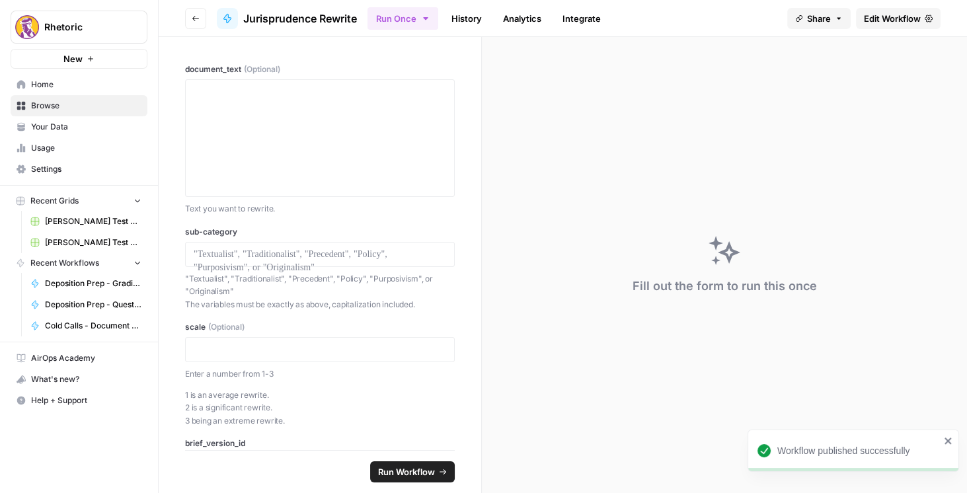
click at [524, 377] on div "Fill out the form to run this once" at bounding box center [724, 265] width 485 height 456
click at [186, 23] on button "Go back" at bounding box center [195, 18] width 21 height 21
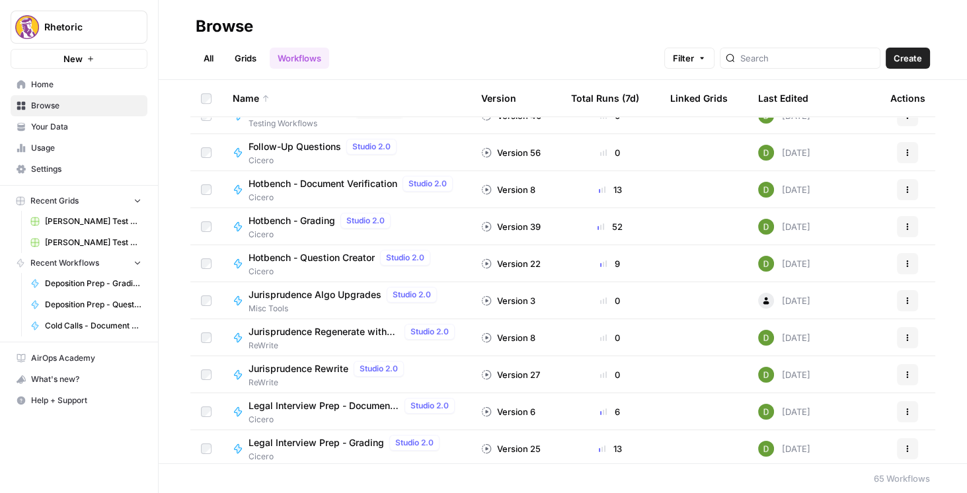
scroll to position [1019, 0]
click at [339, 333] on span "Jurisprudence Regenerate with Feedback" at bounding box center [324, 331] width 151 height 13
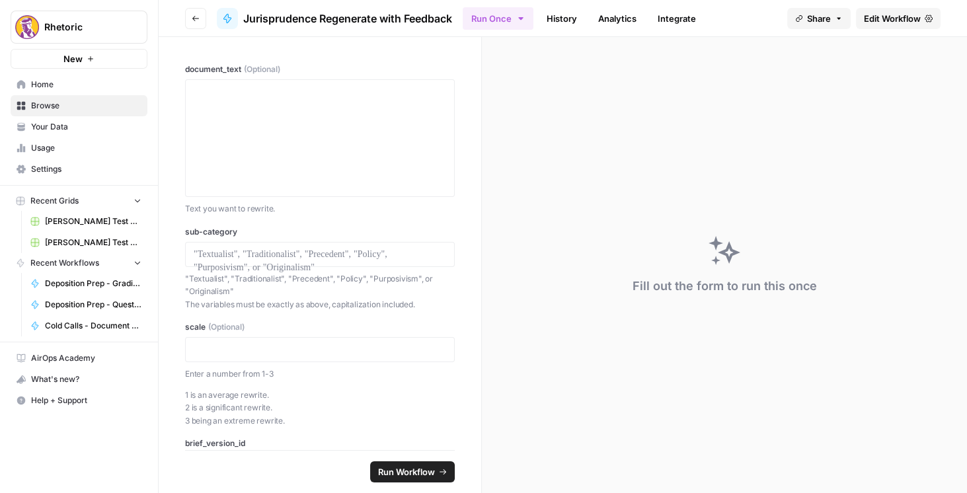
click at [875, 24] on span "Edit Workflow" at bounding box center [892, 18] width 57 height 13
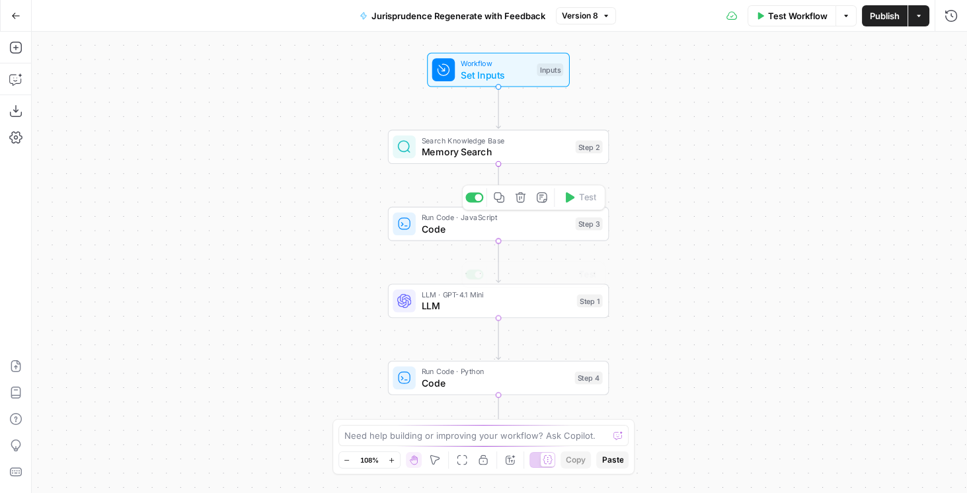
click at [467, 311] on span "LLM" at bounding box center [496, 306] width 150 height 15
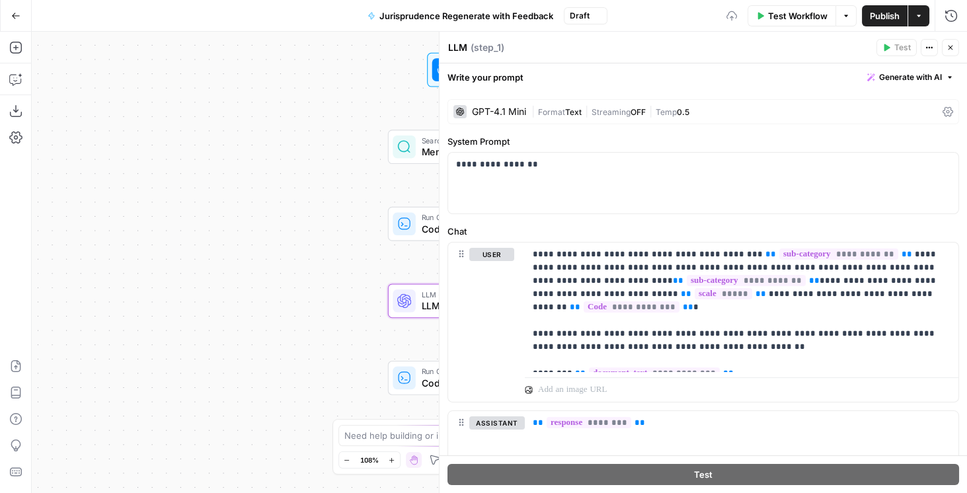
click at [943, 108] on icon at bounding box center [948, 111] width 11 height 11
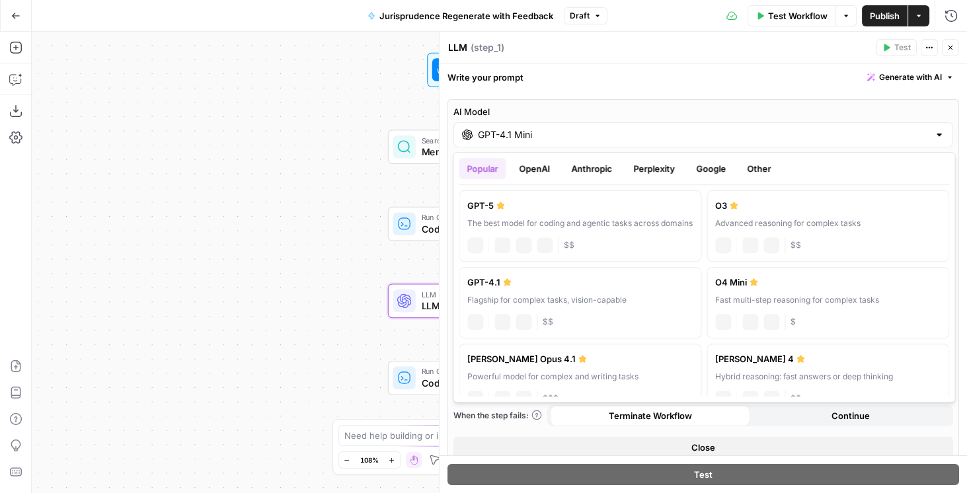
click at [590, 139] on input "GPT-4.1 Mini" at bounding box center [703, 134] width 451 height 13
click at [543, 167] on button "OpenAI" at bounding box center [534, 168] width 47 height 21
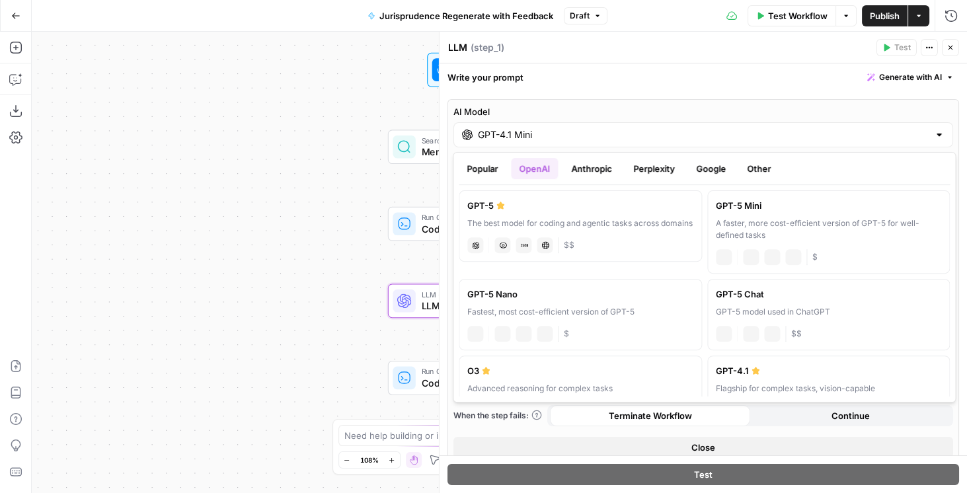
click at [769, 225] on div "A faster, more cost-efficient version of GPT-5 for well-defined tasks" at bounding box center [829, 230] width 226 height 24
type input "GPT-5 Mini"
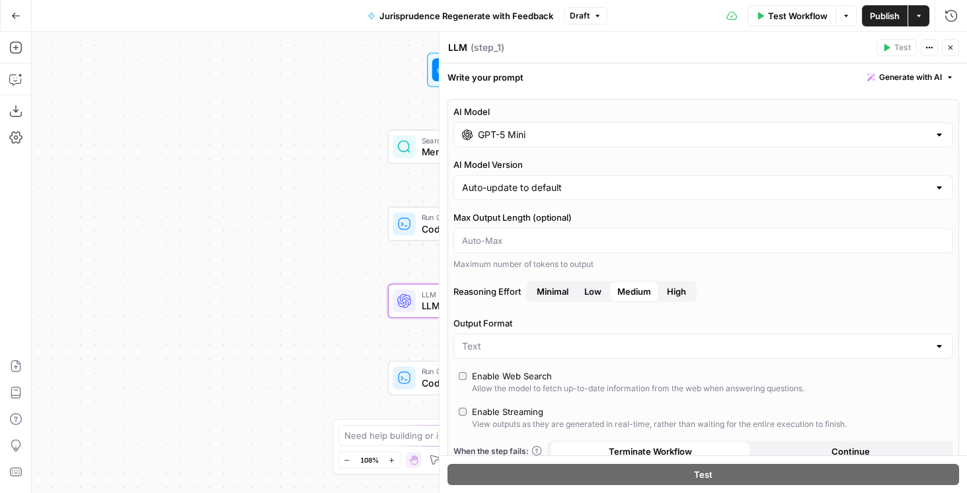
click at [889, 15] on span "Publish" at bounding box center [885, 15] width 30 height 13
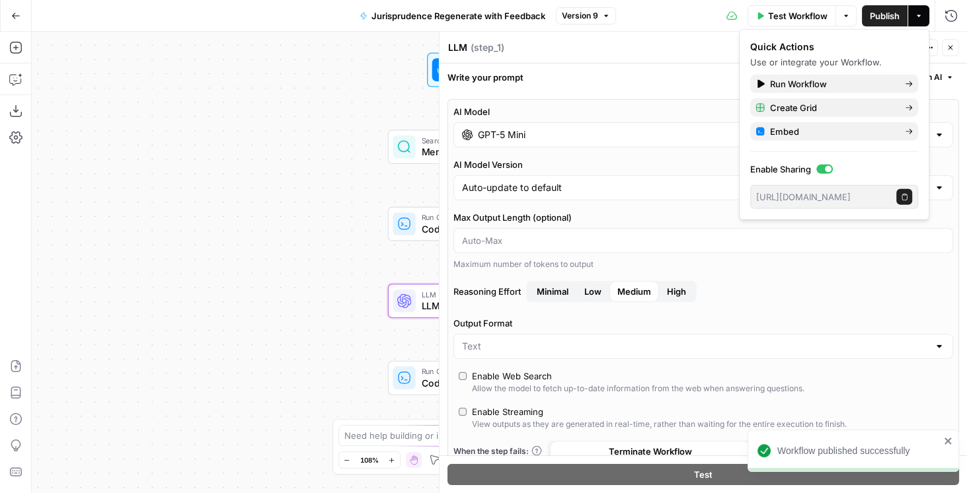
click at [7, 15] on button "Go Back" at bounding box center [16, 16] width 24 height 24
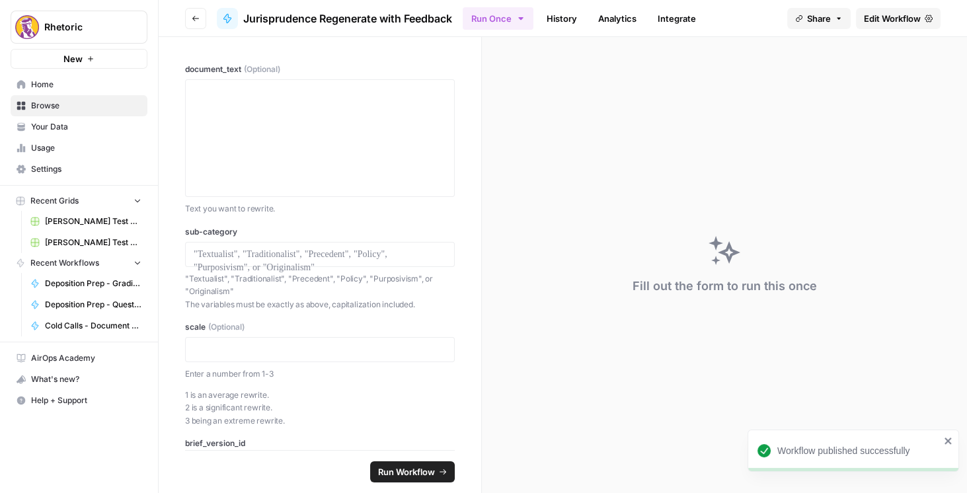
click at [190, 22] on button "Go back" at bounding box center [195, 18] width 21 height 21
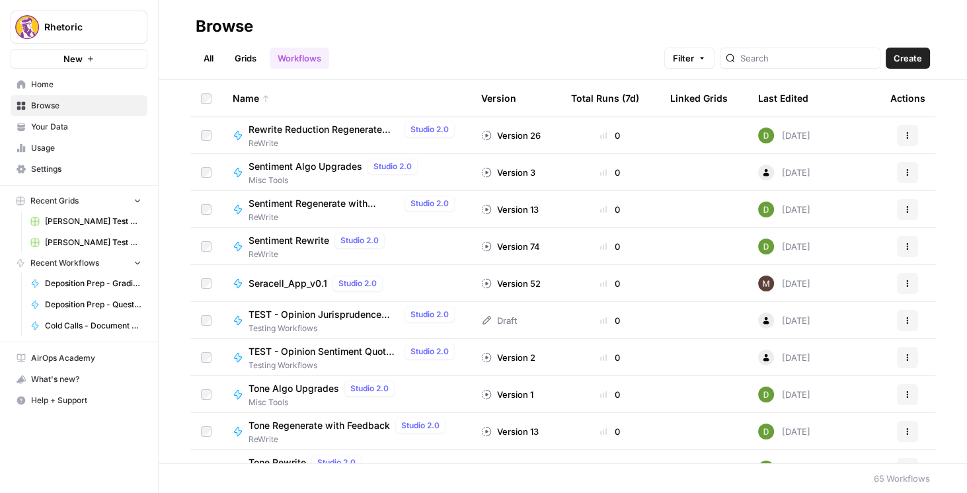
scroll to position [1964, 0]
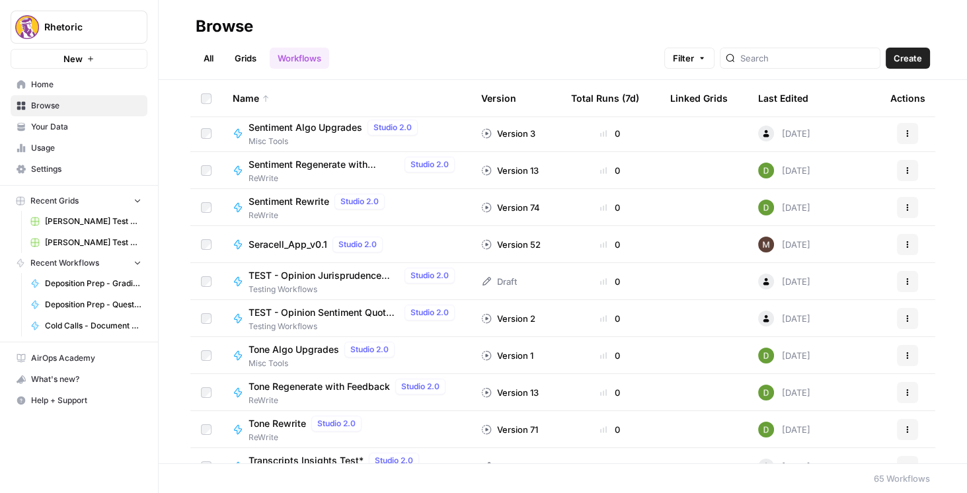
click at [298, 385] on span "Tone Regenerate with Feedback" at bounding box center [319, 386] width 141 height 13
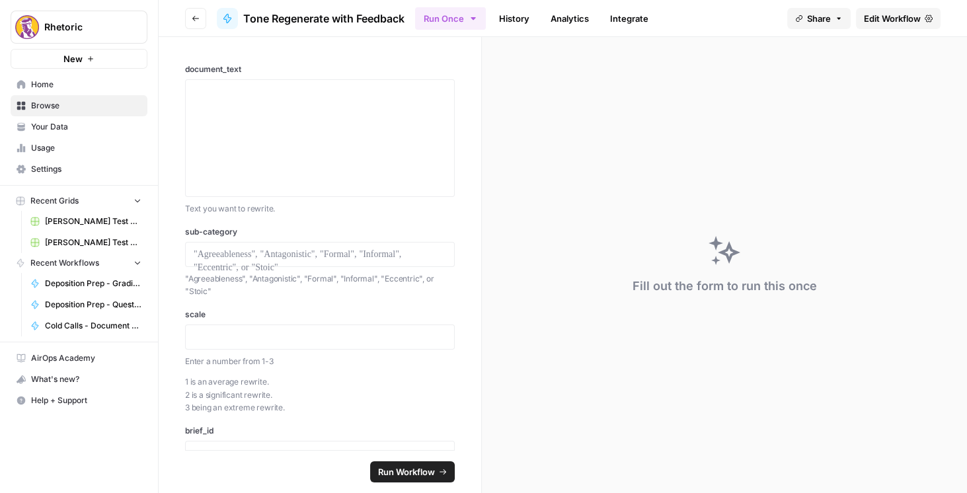
click at [895, 25] on link "Edit Workflow" at bounding box center [898, 18] width 85 height 21
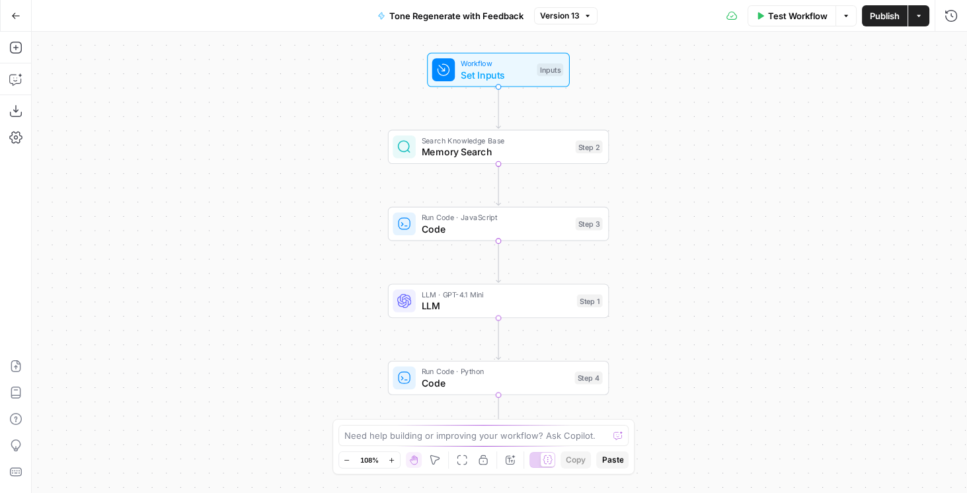
click at [514, 299] on span "LLM" at bounding box center [496, 306] width 150 height 15
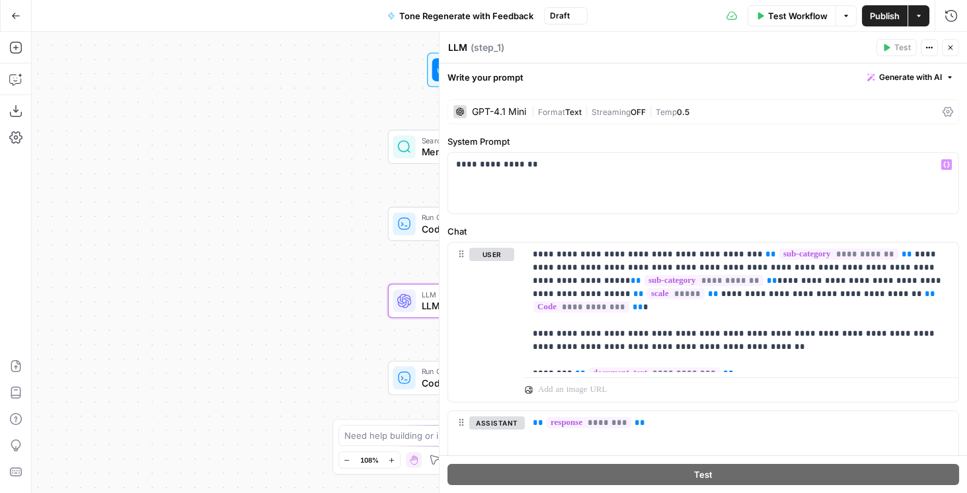
click at [764, 116] on div "| Format Text | Streaming OFF | Temp 0.5" at bounding box center [735, 112] width 406 height 13
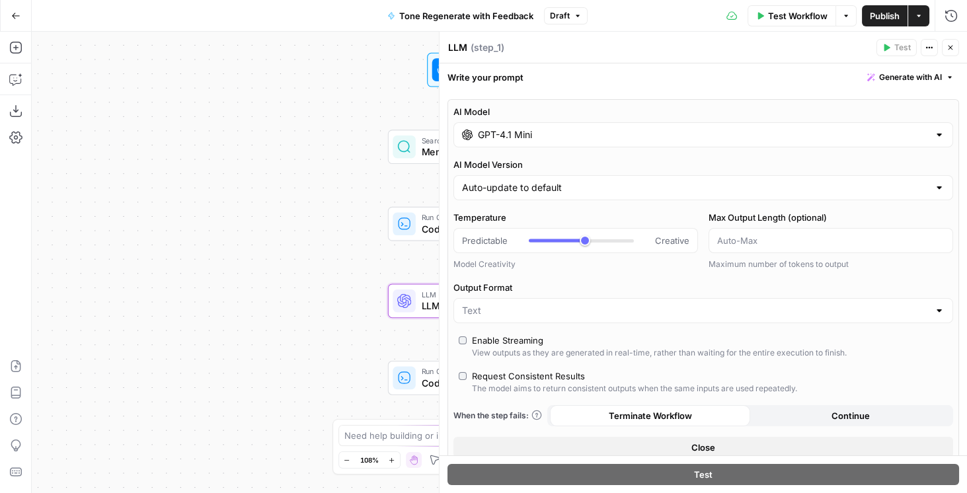
type input "***"
click at [576, 139] on input "GPT-4.1 Mini" at bounding box center [703, 134] width 451 height 13
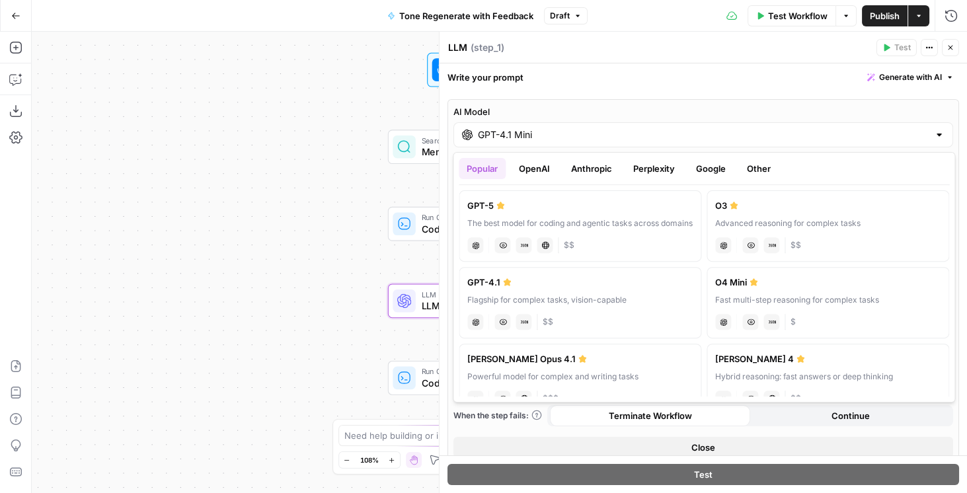
click at [545, 161] on button "OpenAI" at bounding box center [534, 168] width 47 height 21
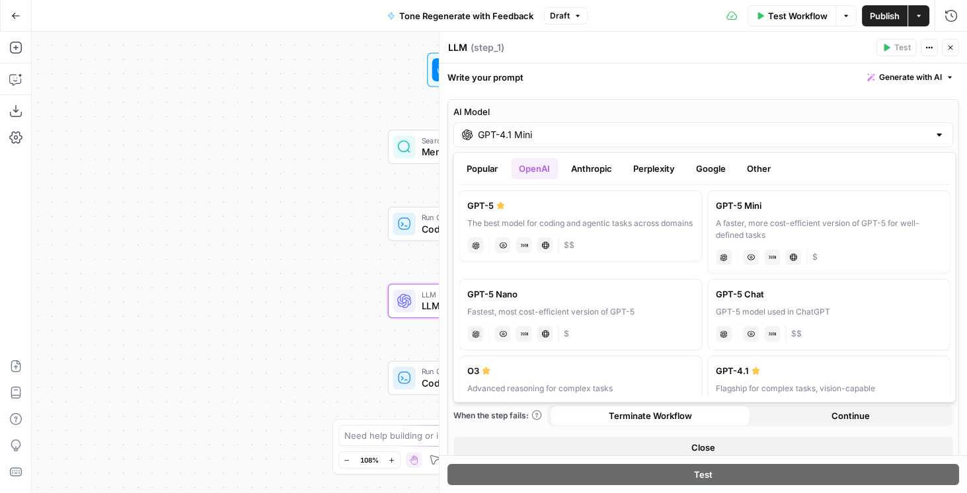
click at [747, 212] on label "GPT-5 Mini A faster, more cost-efficient version of GPT-5 for well-defined task…" at bounding box center [828, 231] width 243 height 83
type input "GPT-5 Mini"
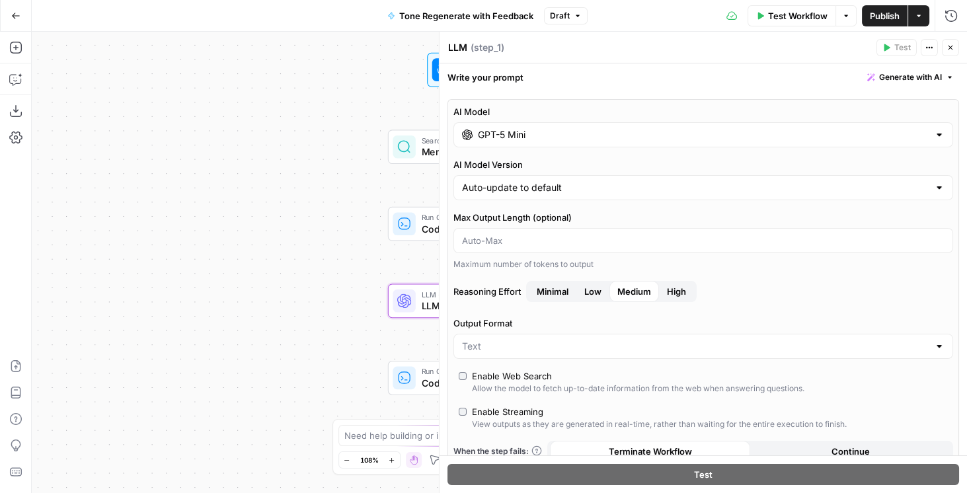
click at [879, 17] on span "Publish" at bounding box center [885, 15] width 30 height 13
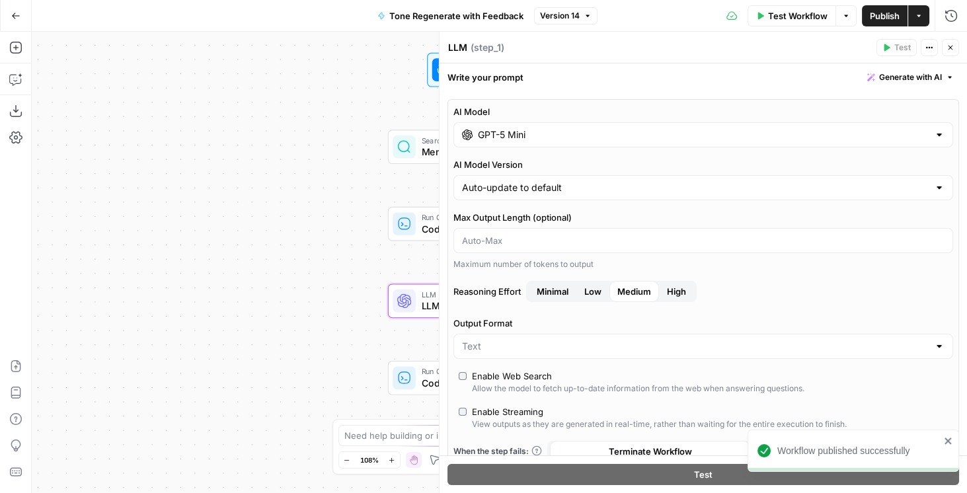
click at [20, 14] on button "Go Back" at bounding box center [16, 16] width 24 height 24
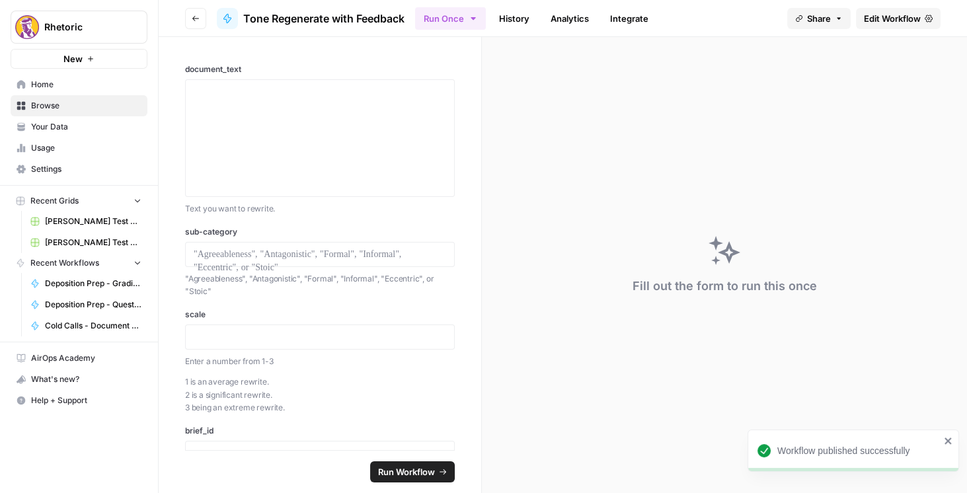
click at [192, 19] on icon "button" at bounding box center [196, 19] width 8 height 8
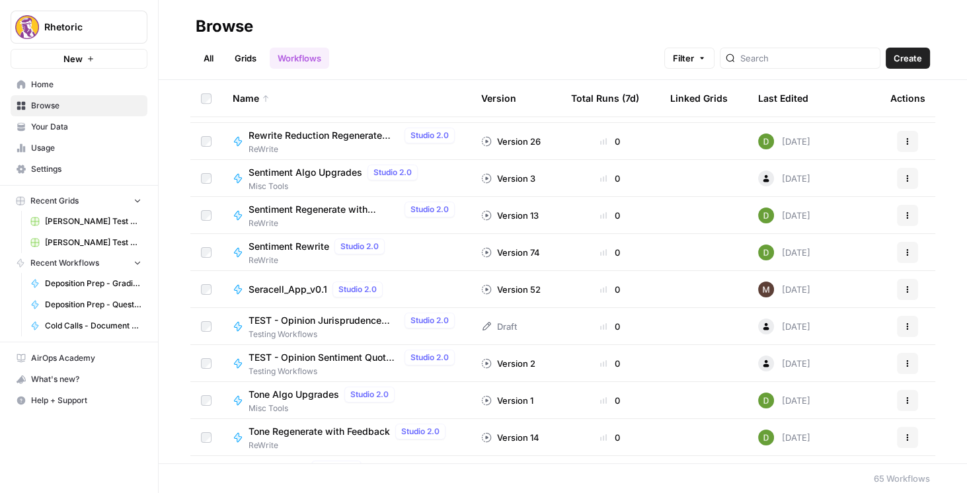
scroll to position [2002, 0]
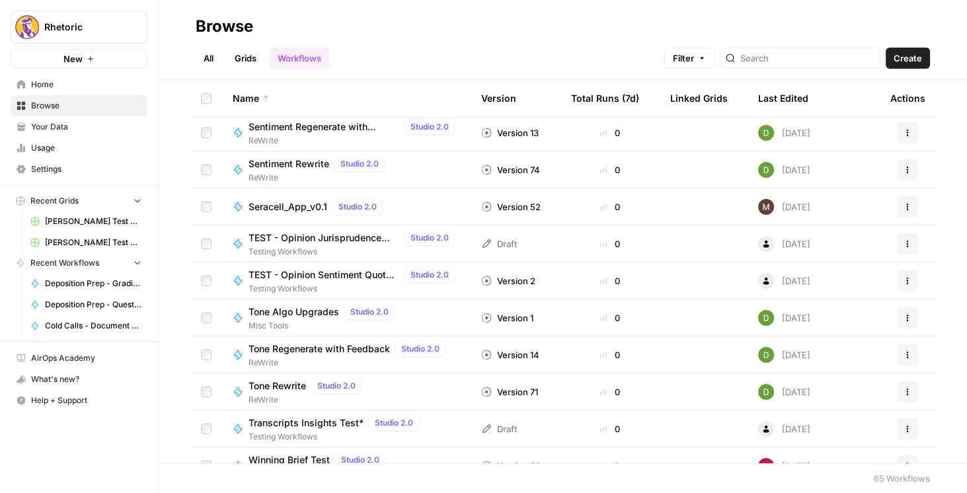
click at [273, 386] on span "Tone Rewrite" at bounding box center [278, 385] width 58 height 13
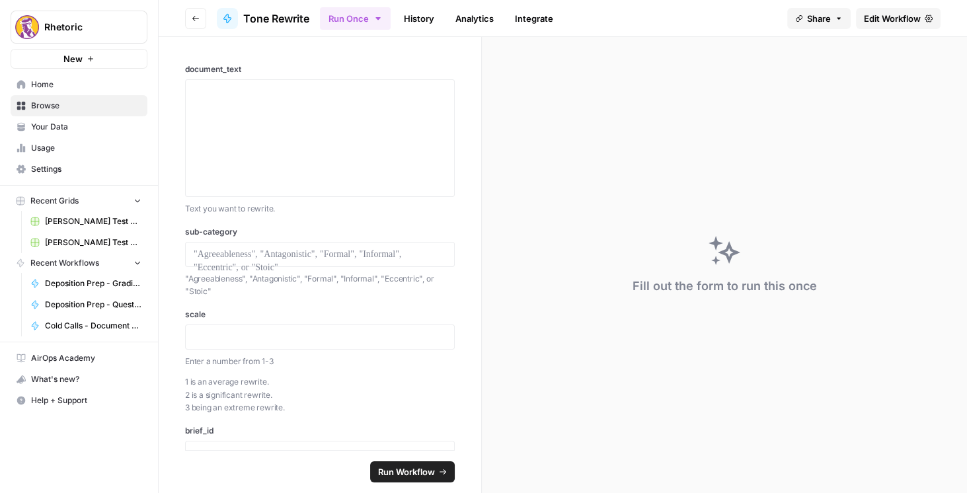
click at [896, 21] on span "Edit Workflow" at bounding box center [892, 18] width 57 height 13
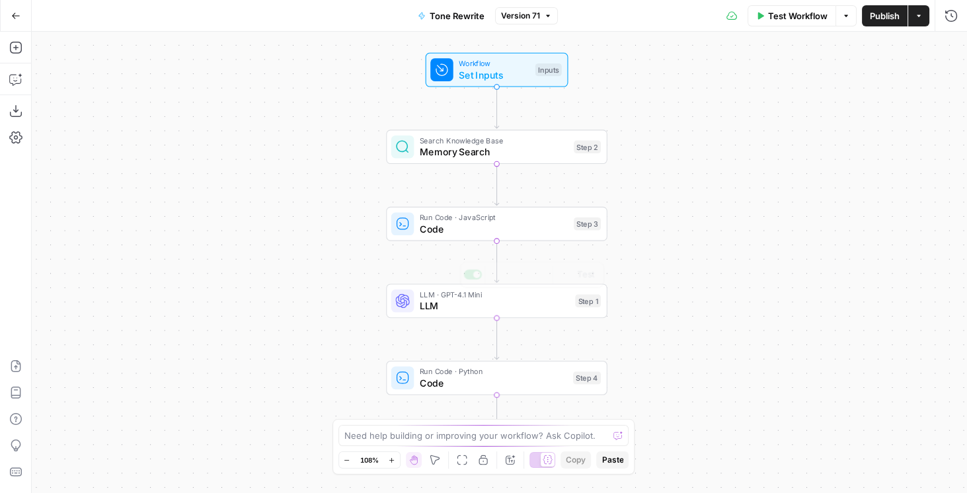
click at [444, 305] on span "LLM" at bounding box center [495, 306] width 150 height 15
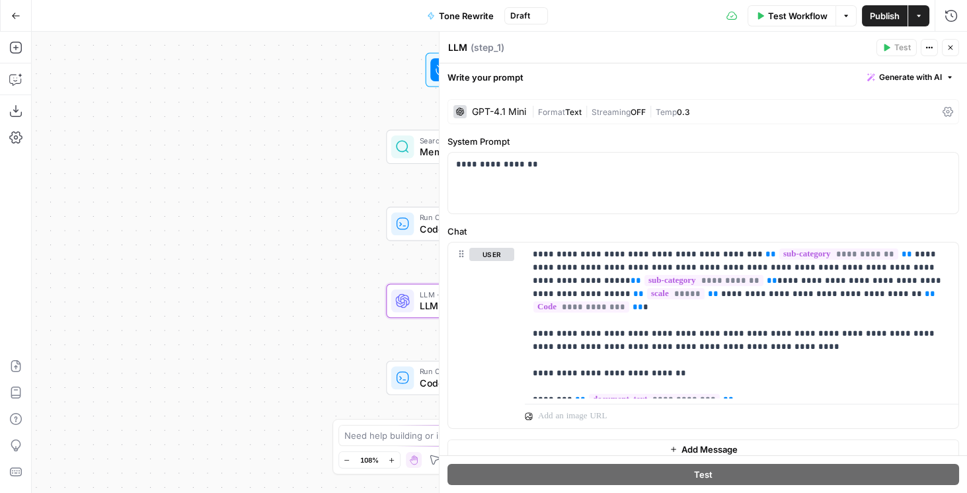
click at [943, 115] on icon at bounding box center [948, 112] width 11 height 10
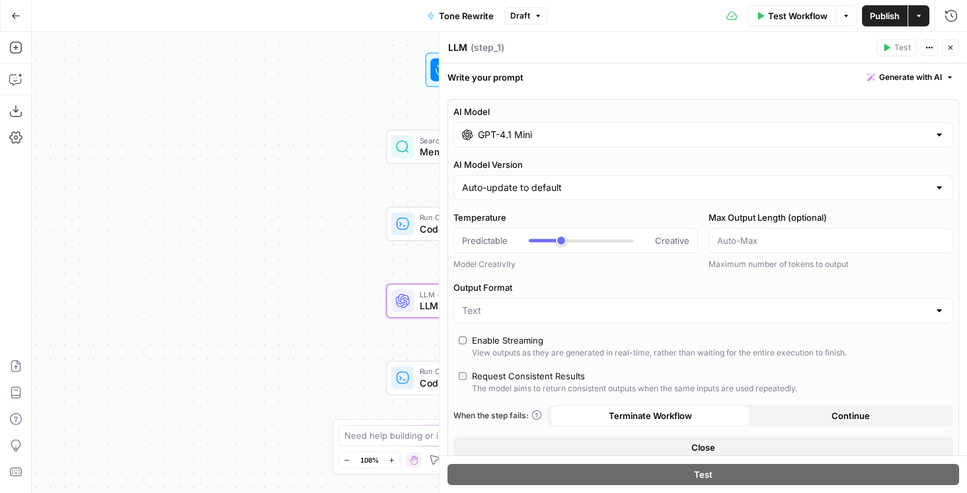
click at [580, 136] on input "GPT-4.1 Mini" at bounding box center [703, 134] width 451 height 13
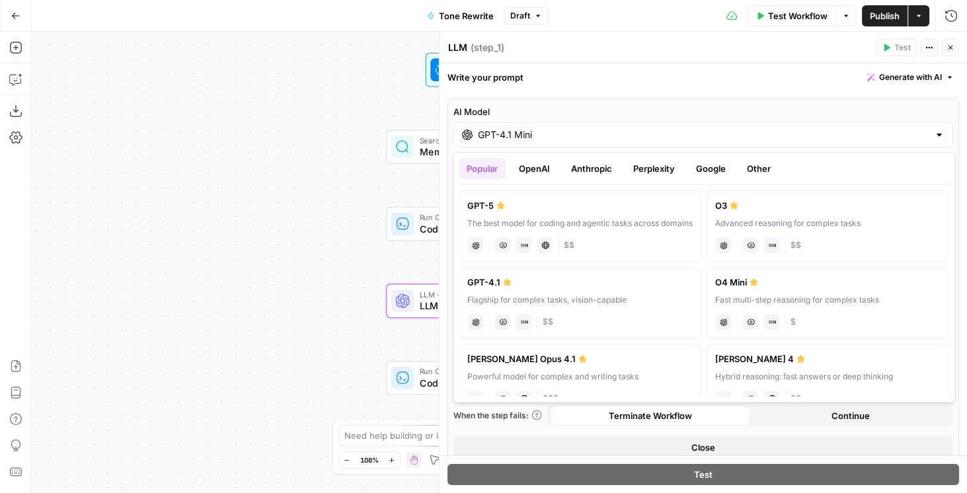
click at [550, 166] on button "OpenAI" at bounding box center [534, 168] width 47 height 21
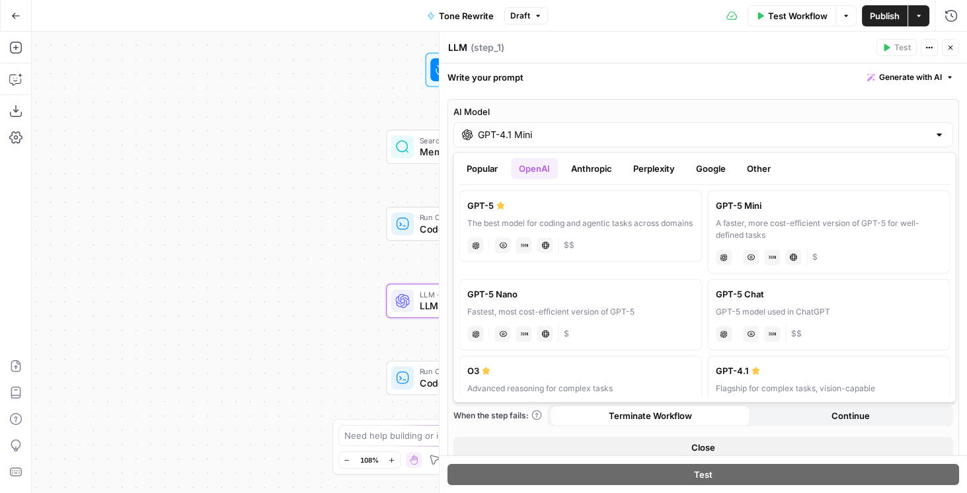
click at [762, 231] on div "A faster, more cost-efficient version of GPT-5 for well-defined tasks" at bounding box center [829, 230] width 226 height 24
type input "GPT-5 Mini"
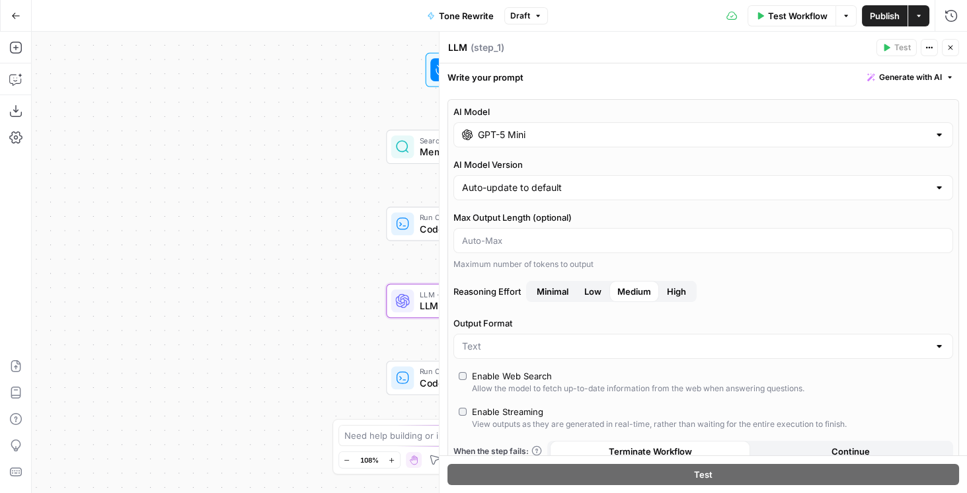
click at [883, 24] on button "Publish" at bounding box center [885, 15] width 46 height 21
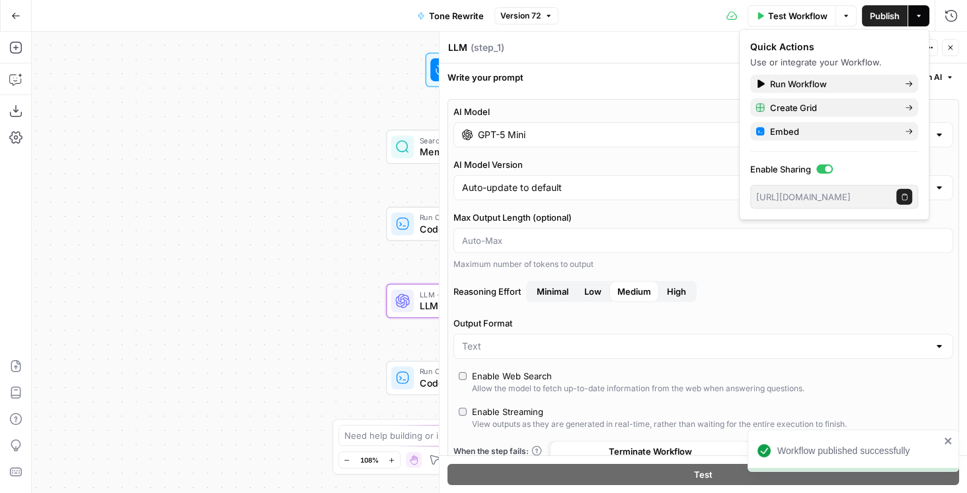
click at [951, 47] on icon "button" at bounding box center [951, 48] width 8 height 8
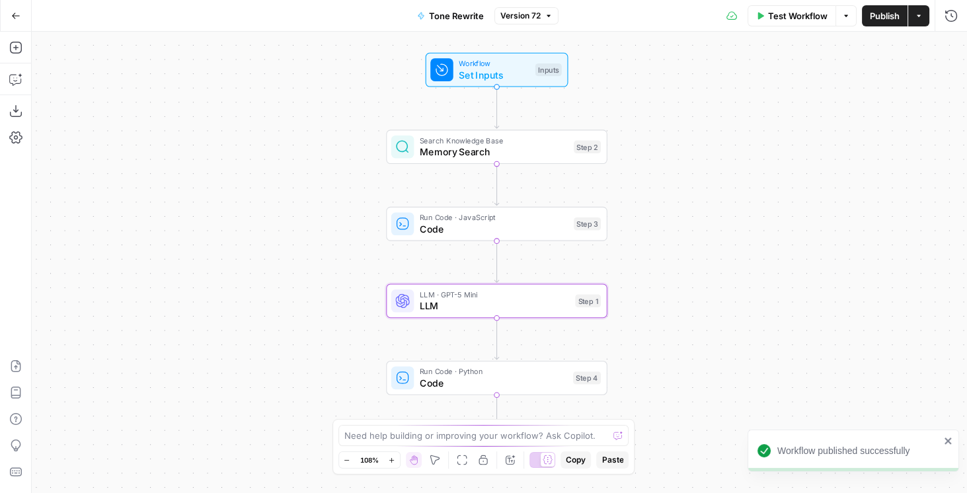
click at [21, 21] on button "Go Back" at bounding box center [16, 16] width 24 height 24
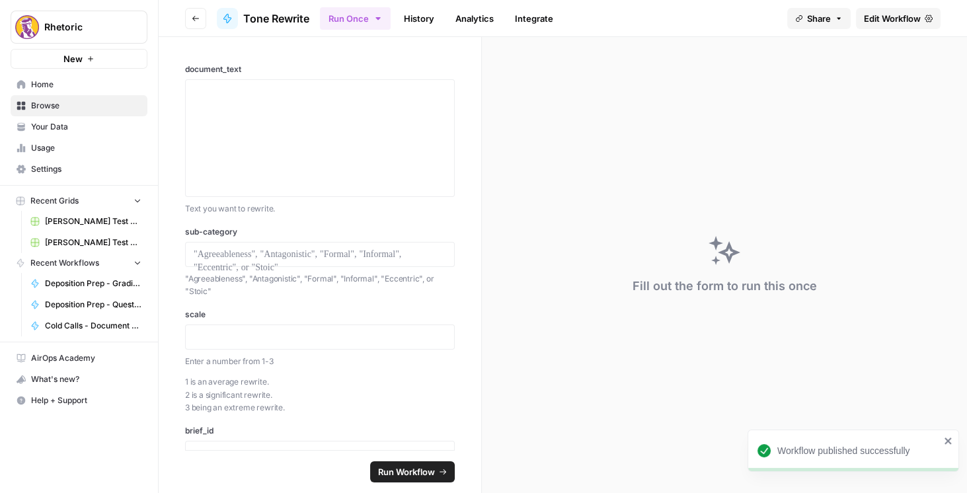
click at [200, 17] on button "Go back" at bounding box center [195, 18] width 21 height 21
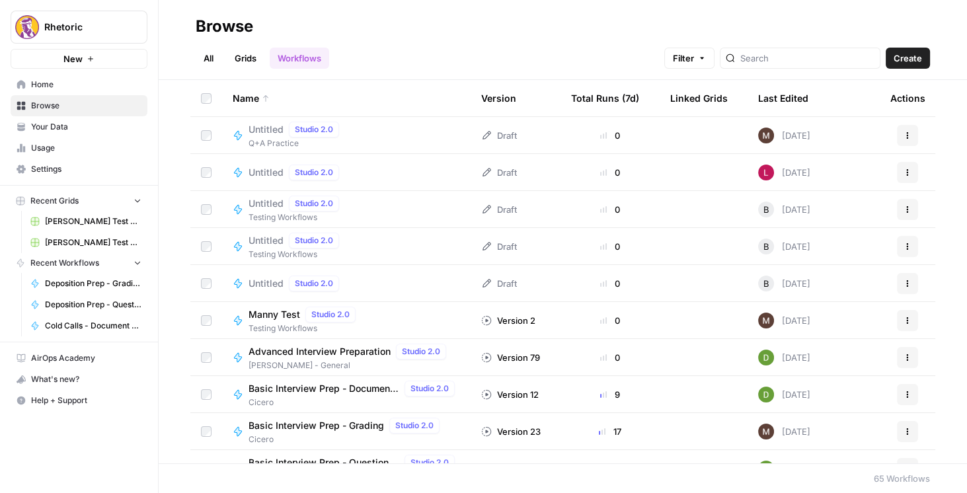
click at [204, 54] on link "All" at bounding box center [209, 58] width 26 height 21
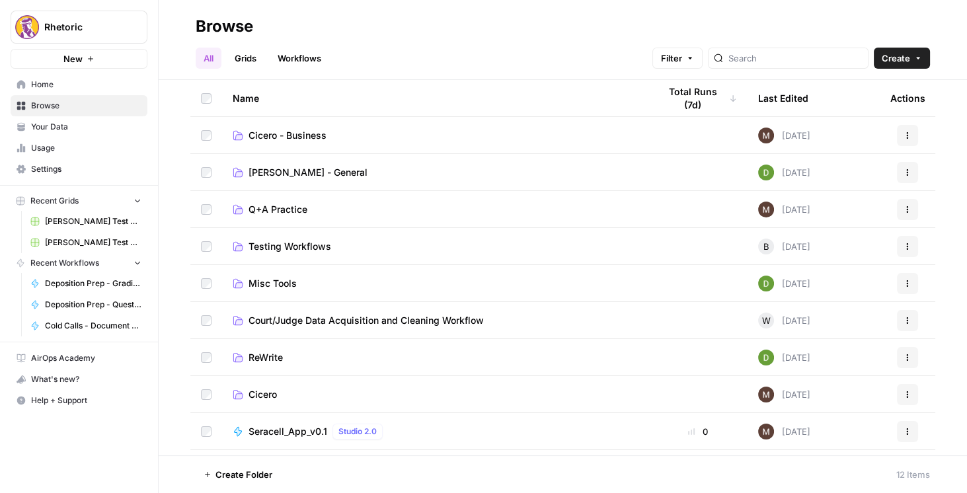
click at [256, 366] on td "ReWrite" at bounding box center [435, 357] width 426 height 36
click at [261, 359] on span "ReWrite" at bounding box center [266, 357] width 34 height 13
